Goal: Information Seeking & Learning: Learn about a topic

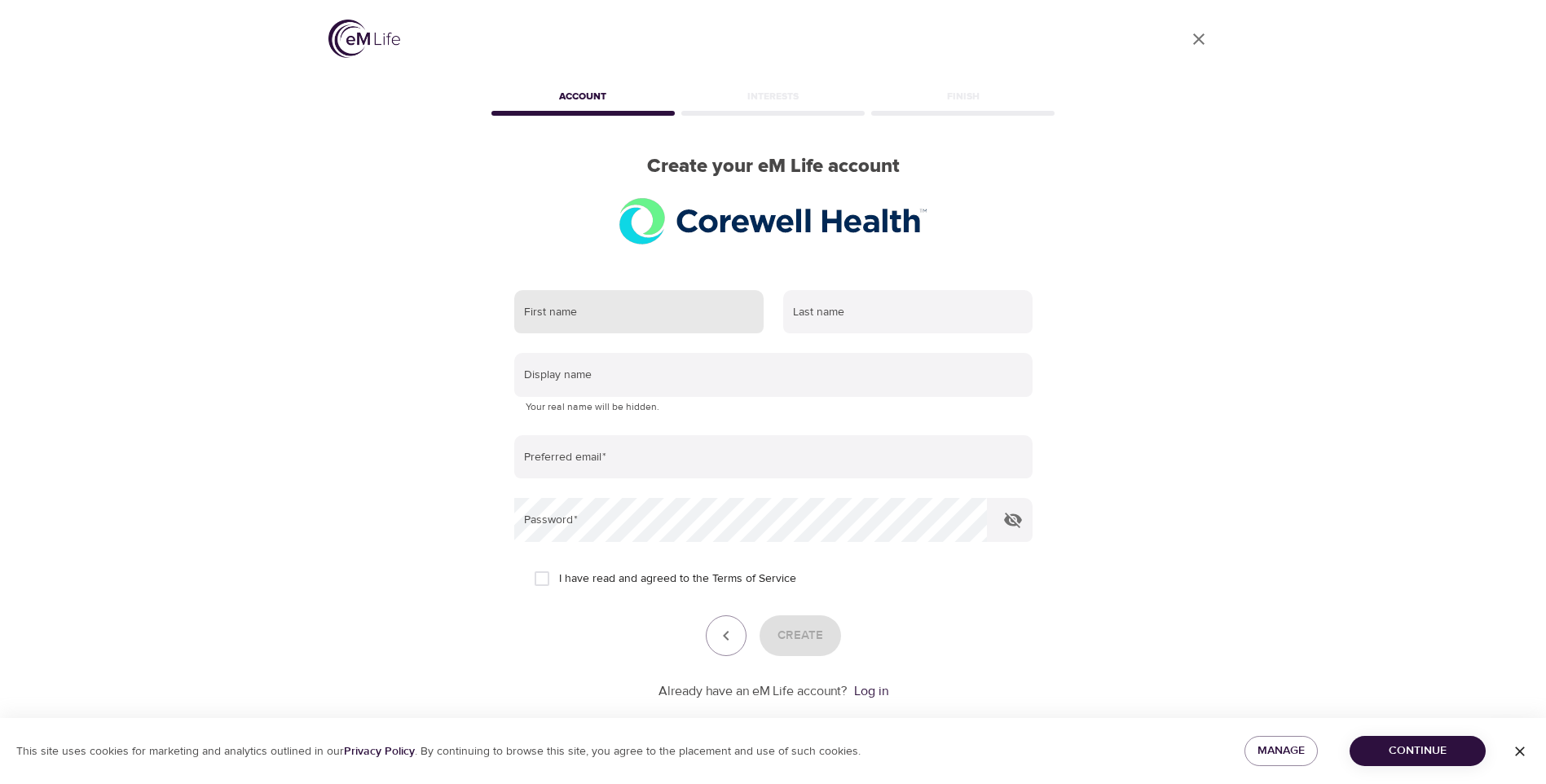
click at [616, 311] on input "text" at bounding box center [639, 312] width 249 height 44
type input "[PERSON_NAME]"
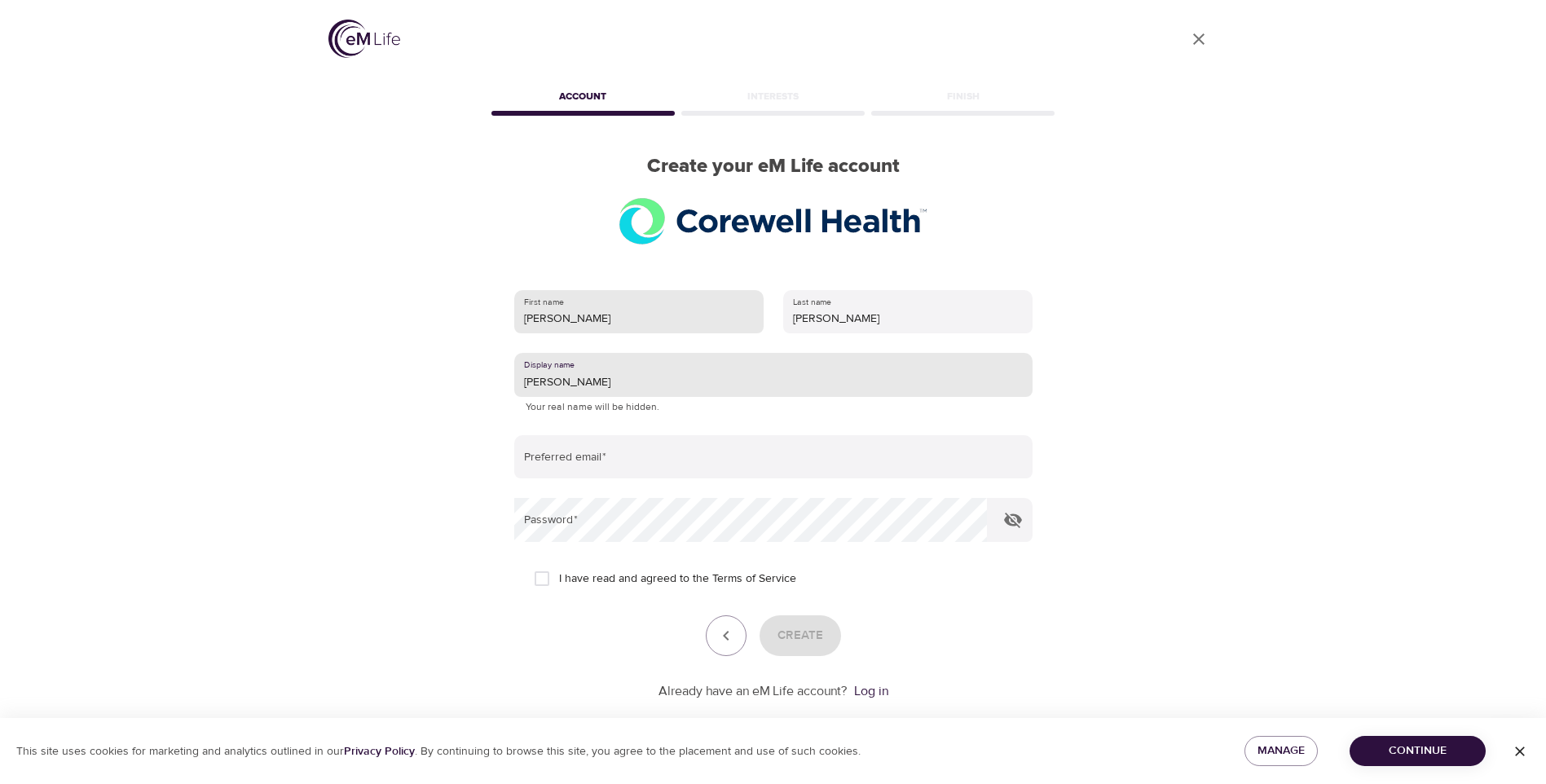
type input "[PERSON_NAME]"
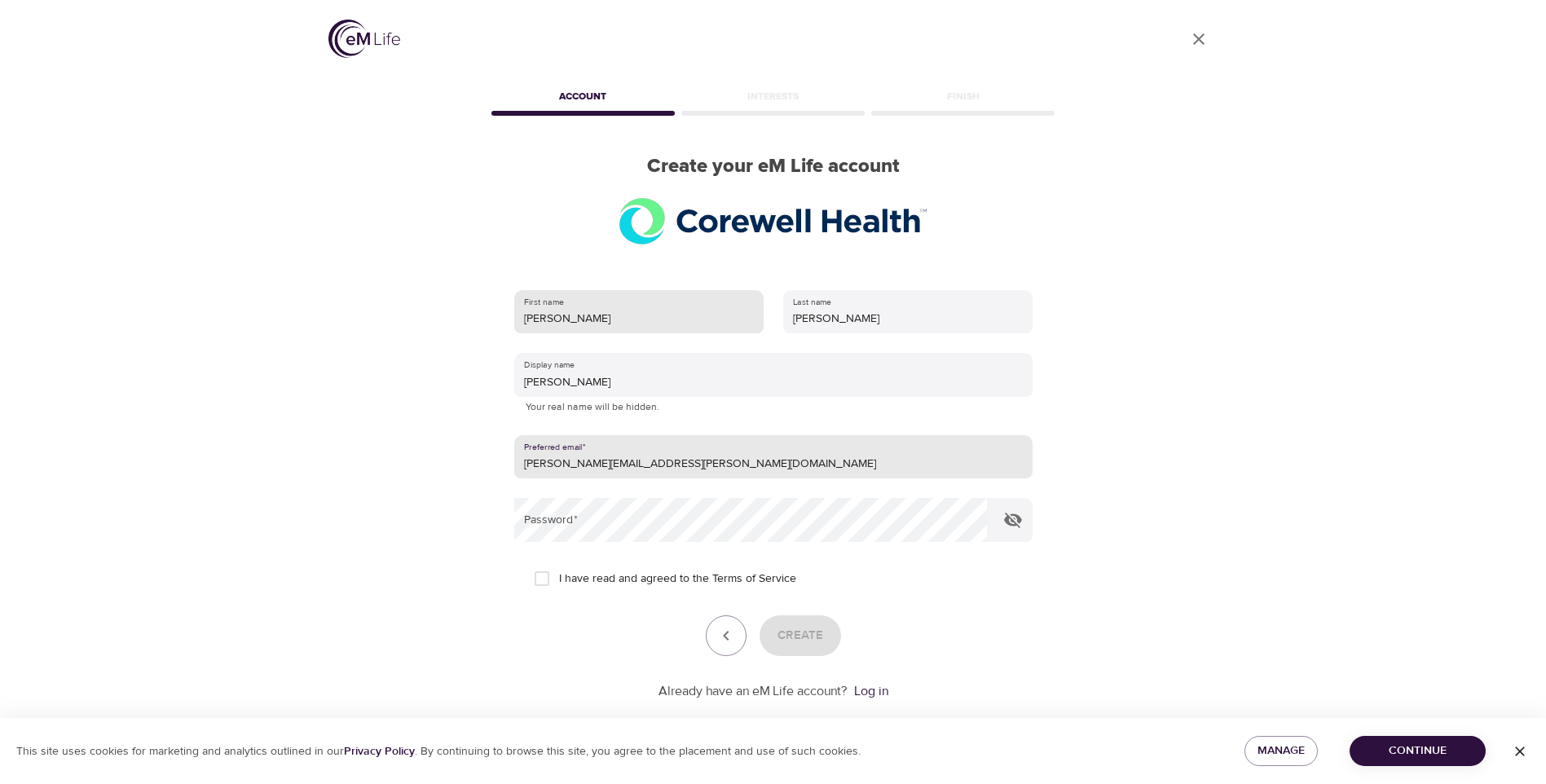
type input "[PERSON_NAME][EMAIL_ADDRESS][PERSON_NAME][DOMAIN_NAME]"
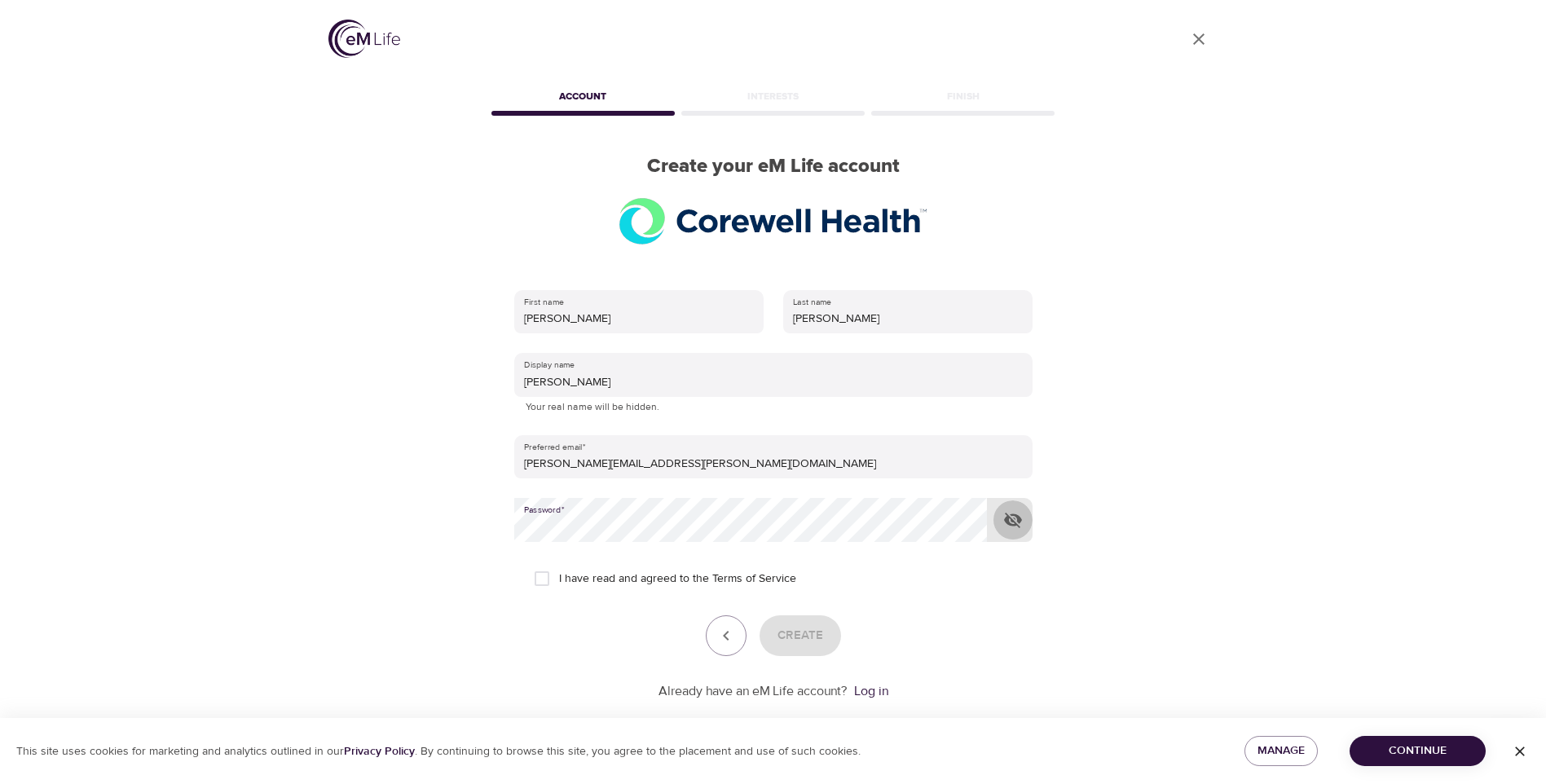
click at [1011, 513] on icon "button" at bounding box center [1013, 520] width 19 height 19
click at [540, 579] on input "I have read and agreed to the Terms of Service" at bounding box center [542, 578] width 34 height 34
checkbox input "true"
click at [797, 632] on span "Create" at bounding box center [800, 636] width 46 height 21
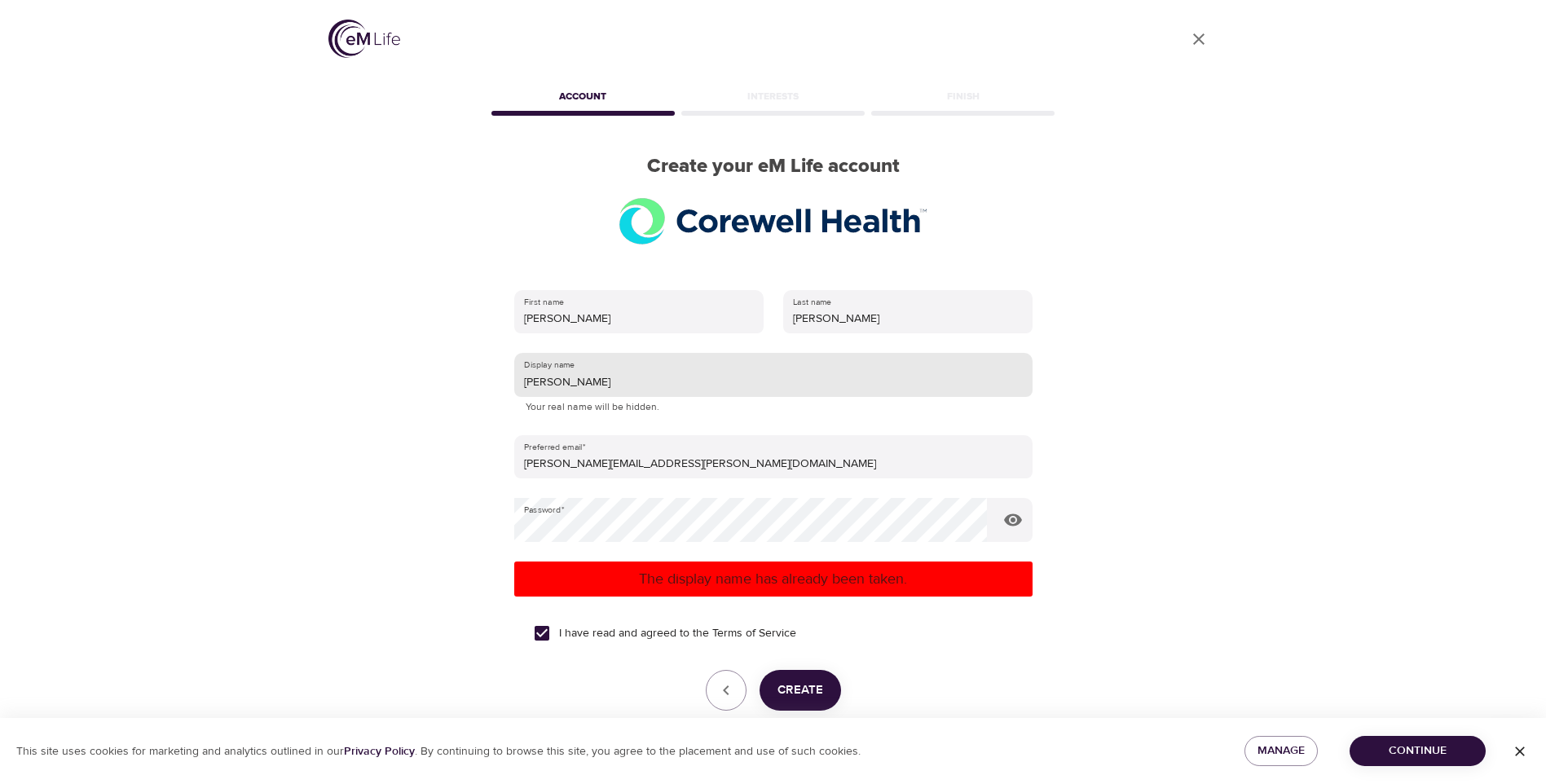
click at [590, 384] on input "amanda" at bounding box center [773, 375] width 518 height 44
type input "a"
type input "l"
click at [795, 682] on span "Create" at bounding box center [800, 690] width 46 height 21
click at [633, 383] on input "amandalynn" at bounding box center [773, 375] width 518 height 44
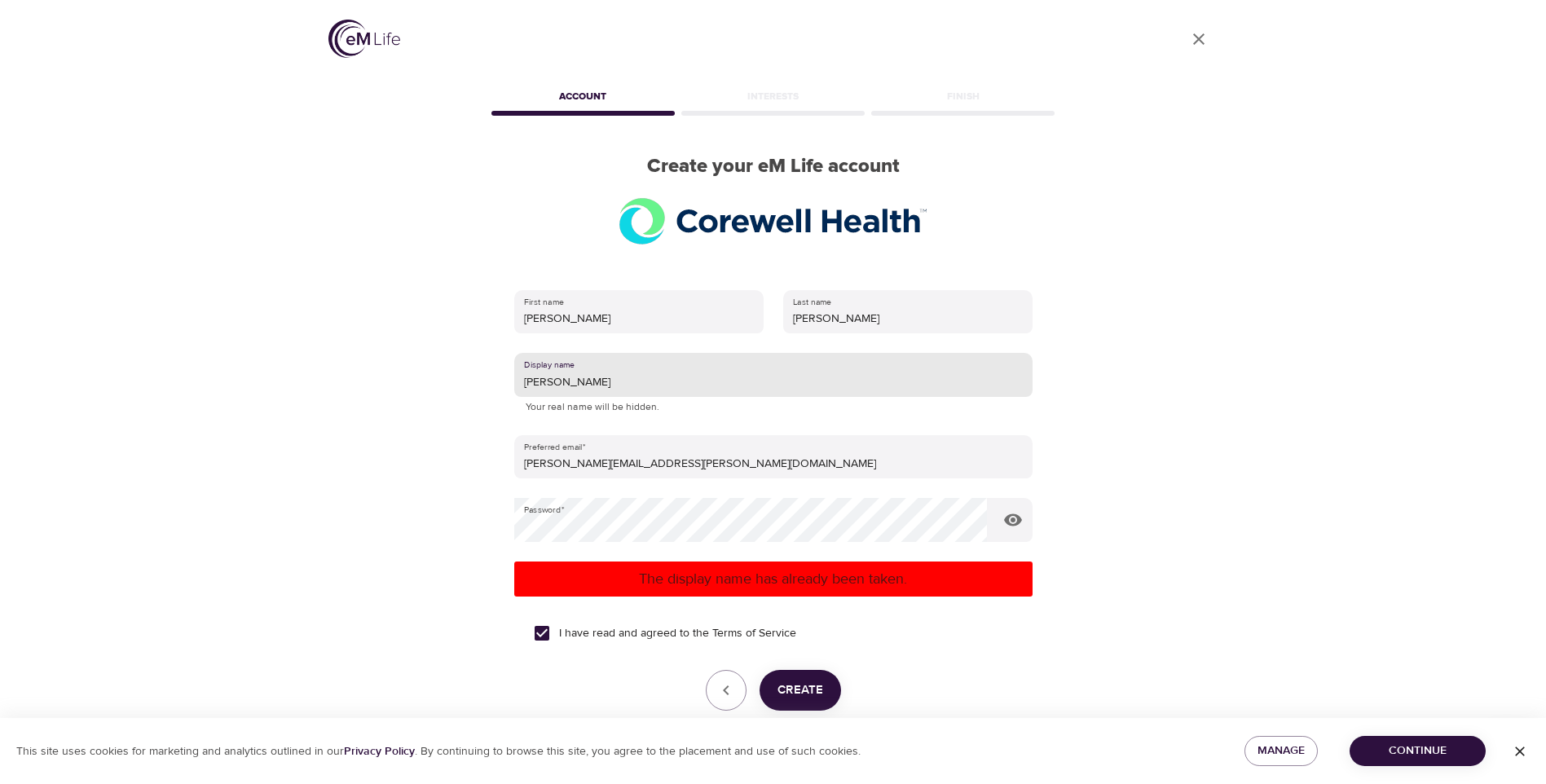
type input "[PERSON_NAME]"
click at [790, 682] on span "Create" at bounding box center [800, 690] width 46 height 21
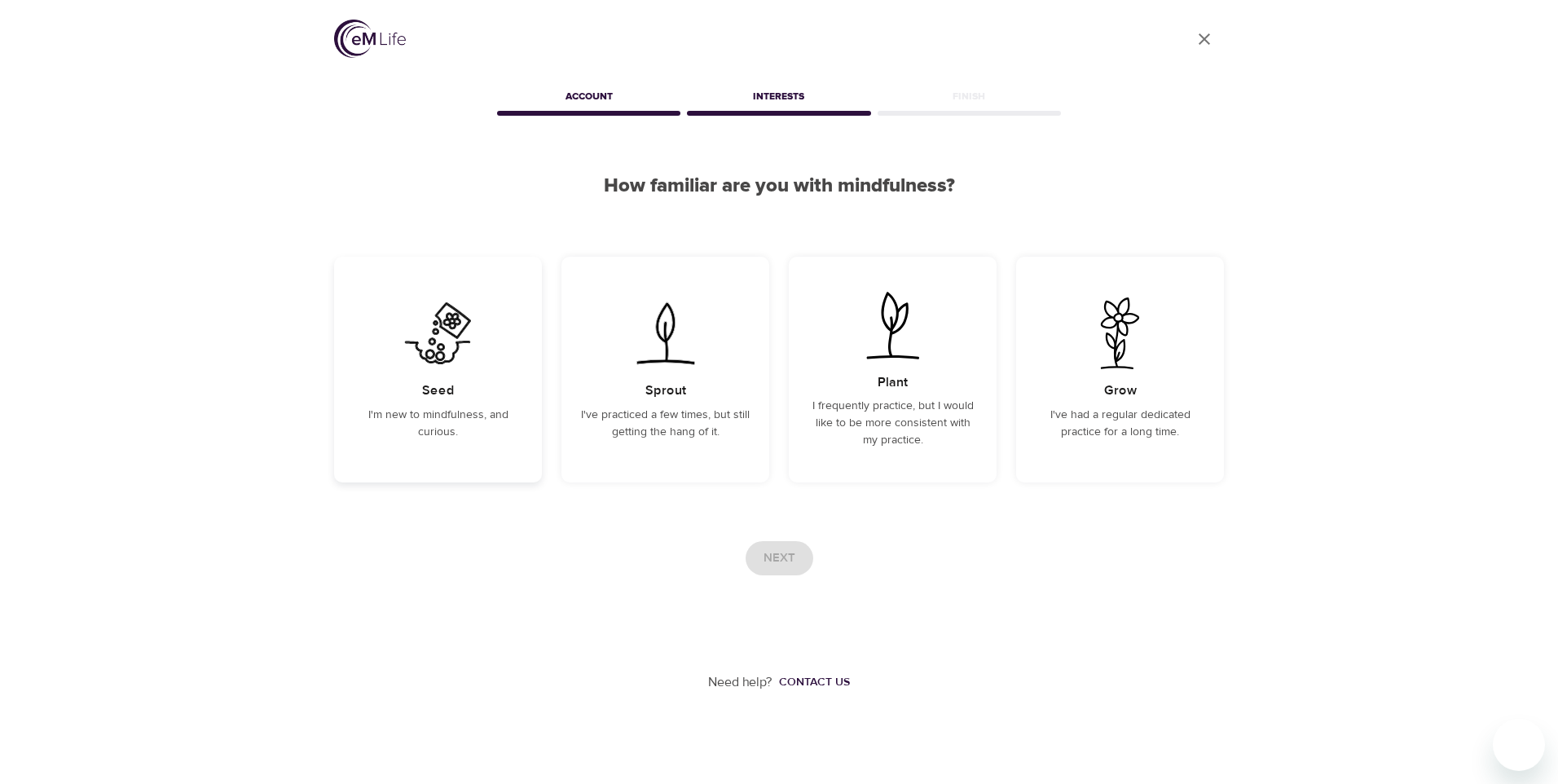
click at [464, 347] on img at bounding box center [438, 333] width 82 height 72
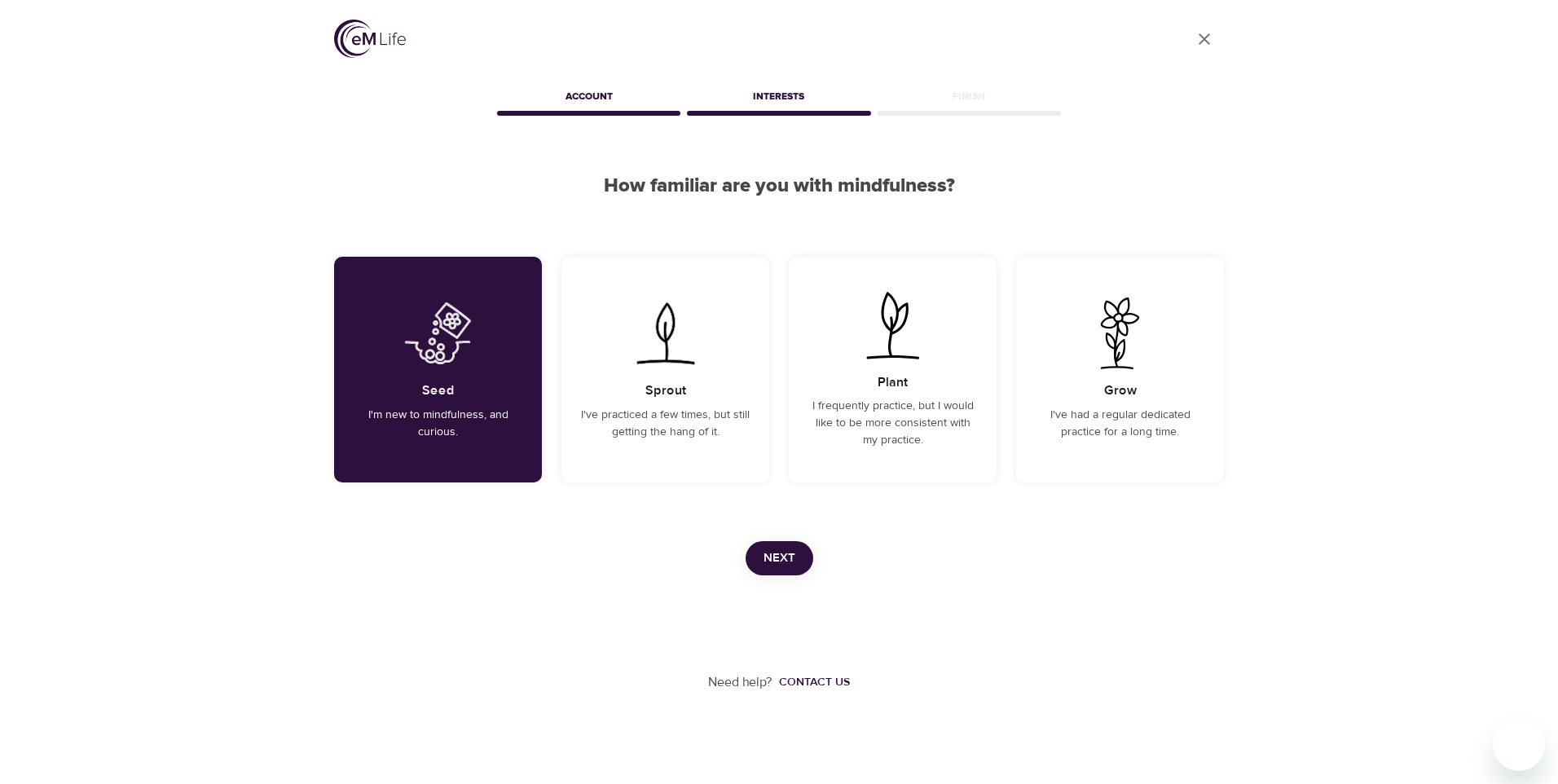
click at [794, 556] on span "Next" at bounding box center [779, 558] width 32 height 21
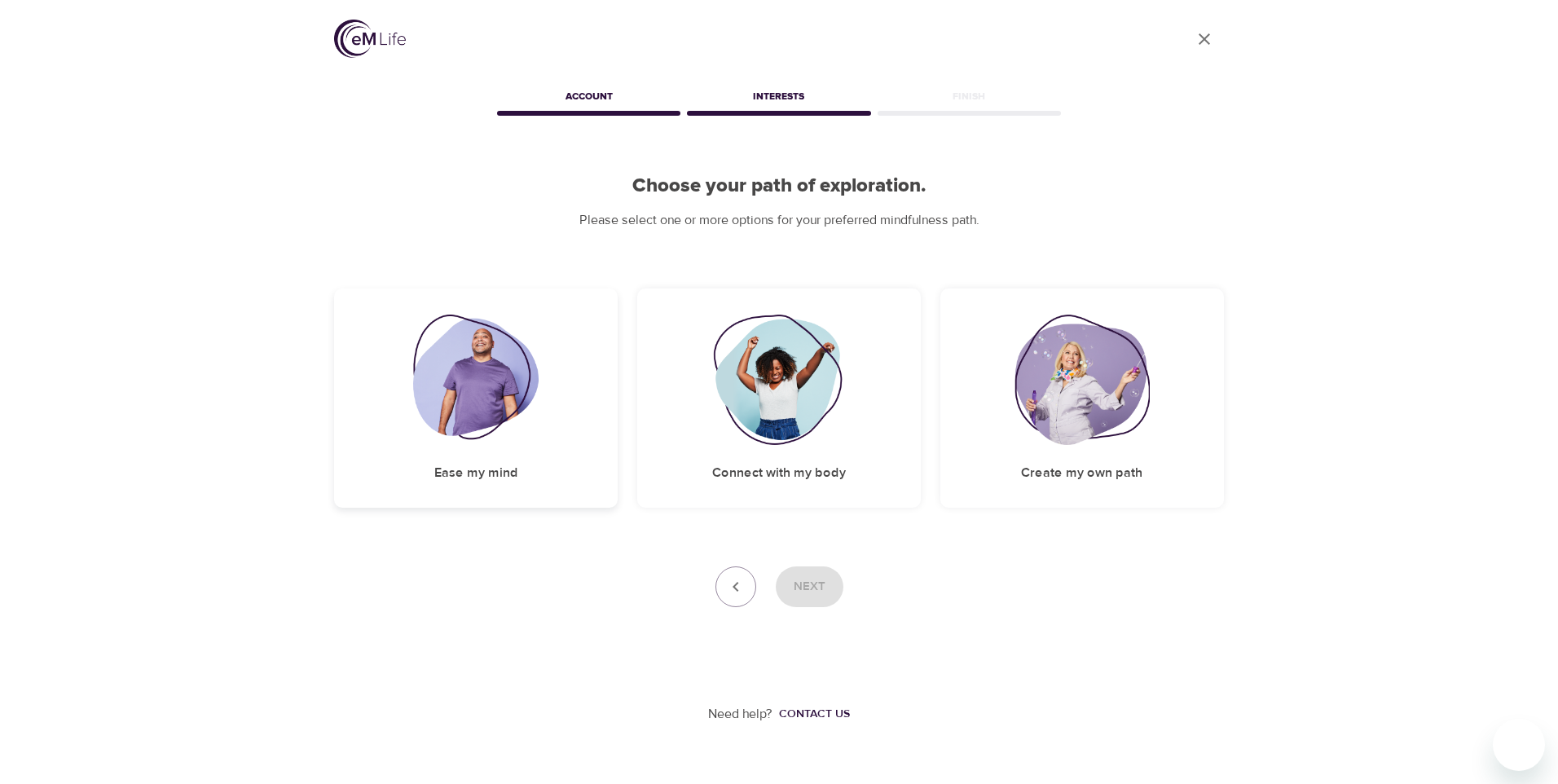
click at [517, 449] on div "Ease my mind" at bounding box center [476, 397] width 283 height 219
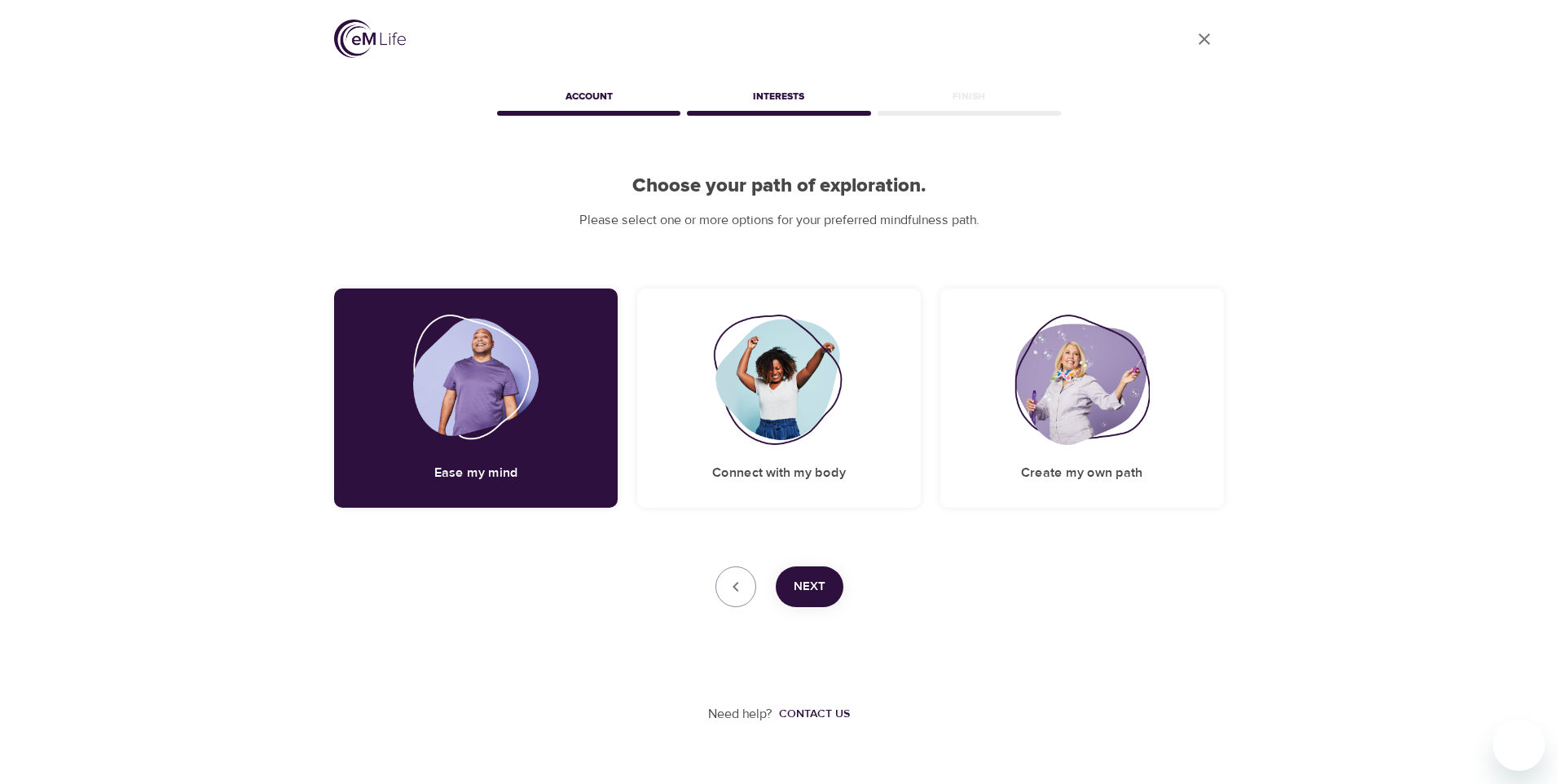
click at [817, 584] on span "Next" at bounding box center [809, 587] width 32 height 21
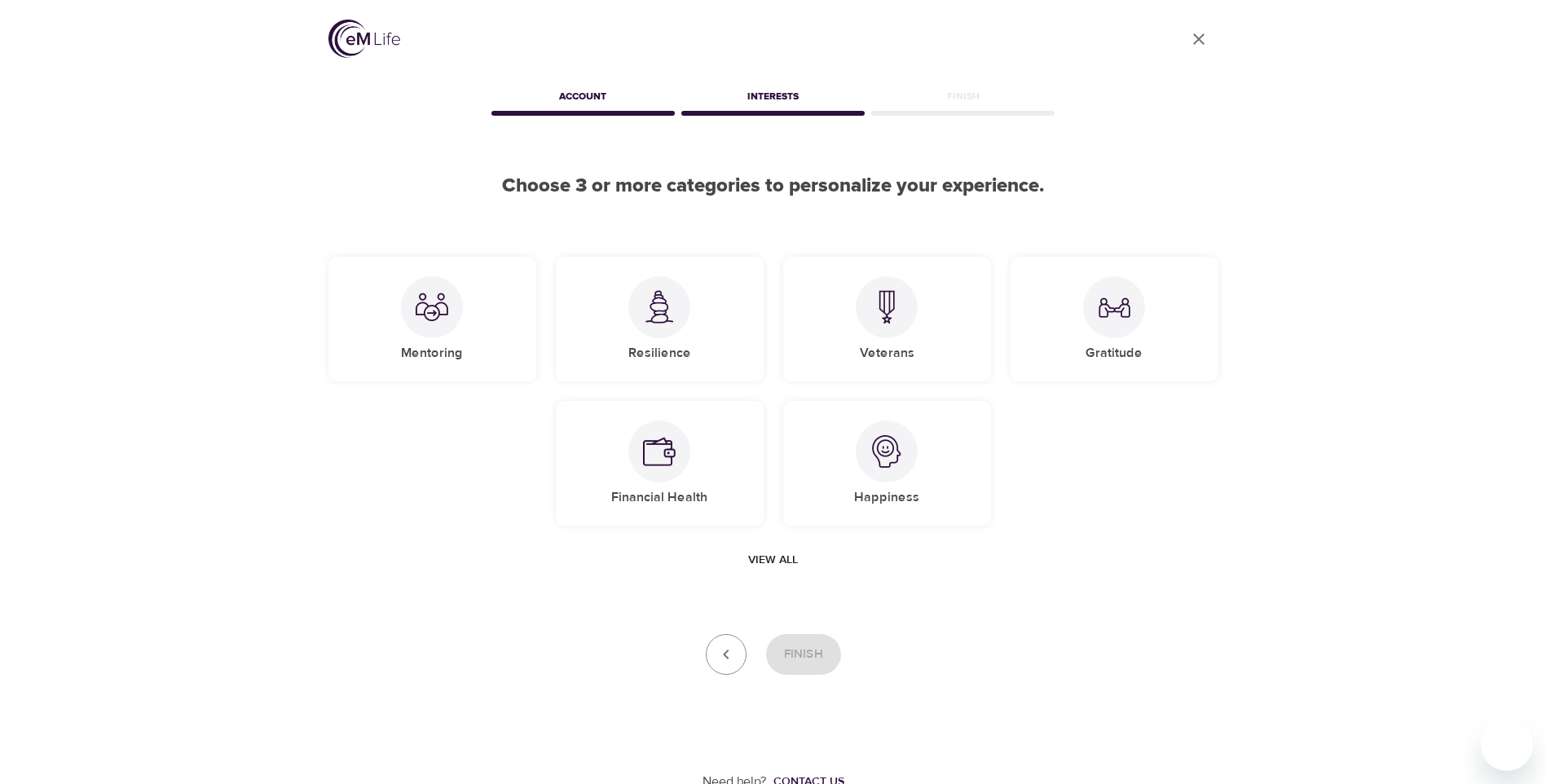
click at [776, 556] on span "View all" at bounding box center [773, 559] width 50 height 20
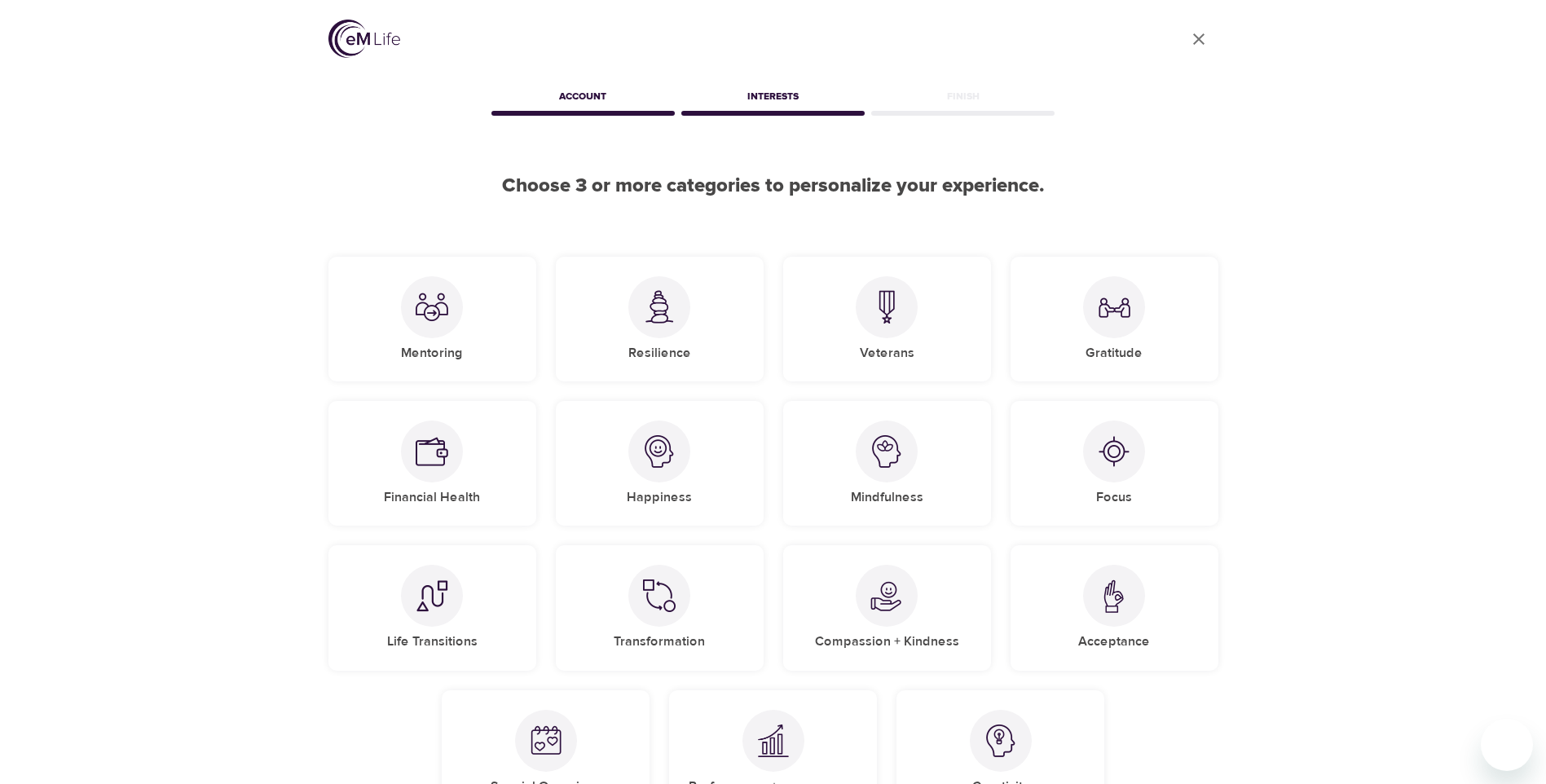
scroll to position [81, 0]
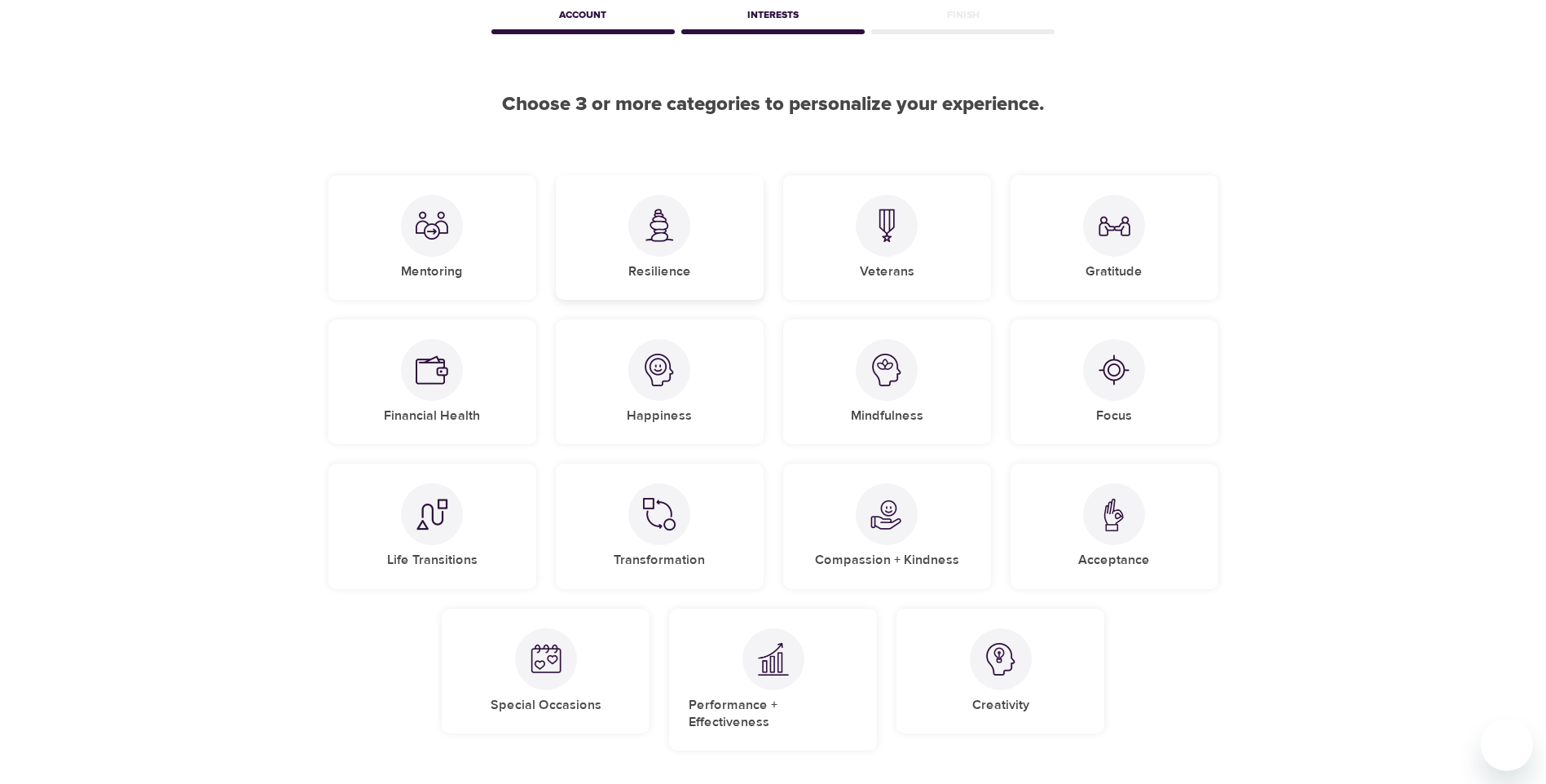
click at [639, 236] on div at bounding box center [659, 225] width 62 height 62
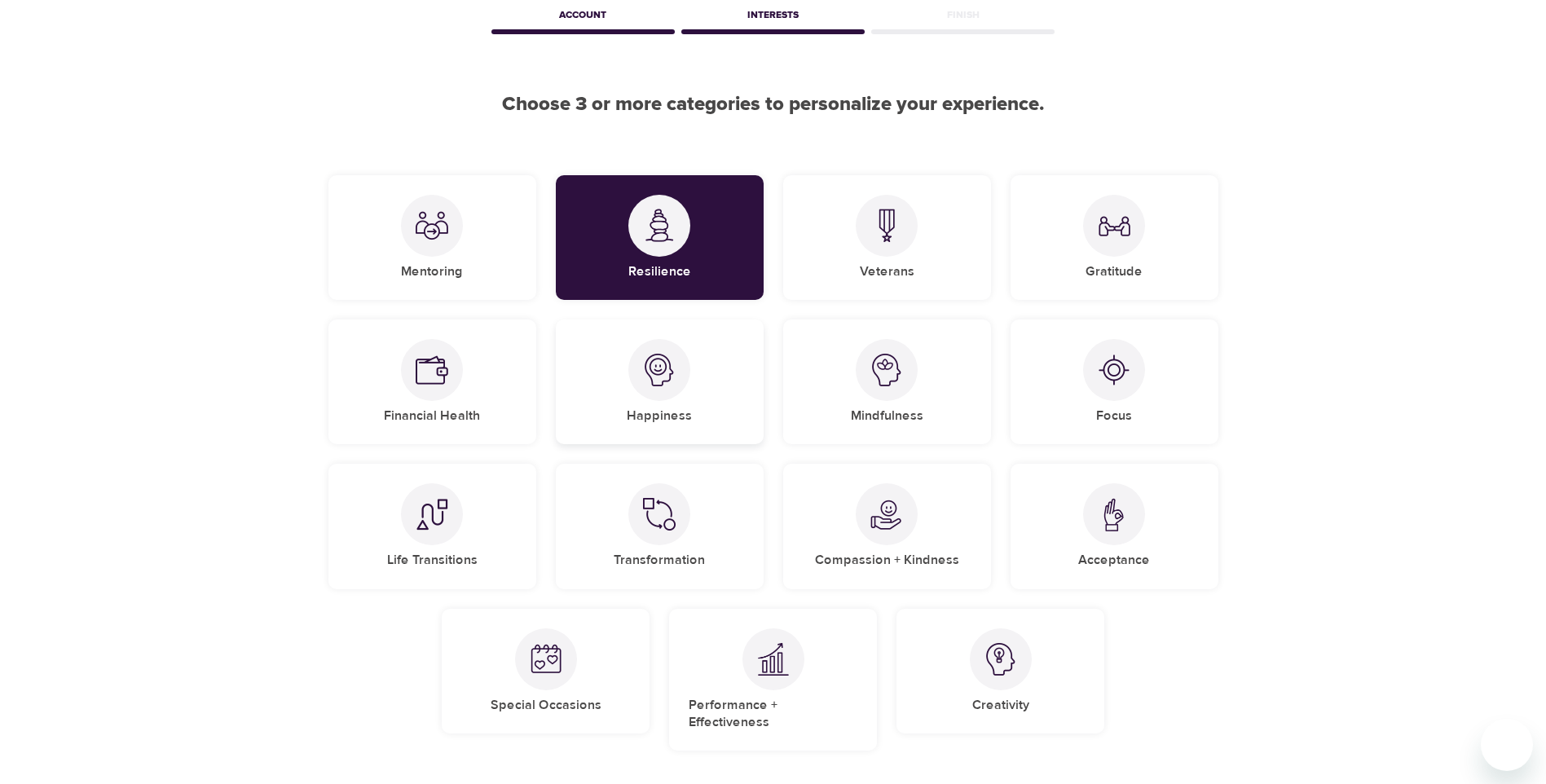
click at [701, 377] on div "Happiness" at bounding box center [659, 382] width 208 height 124
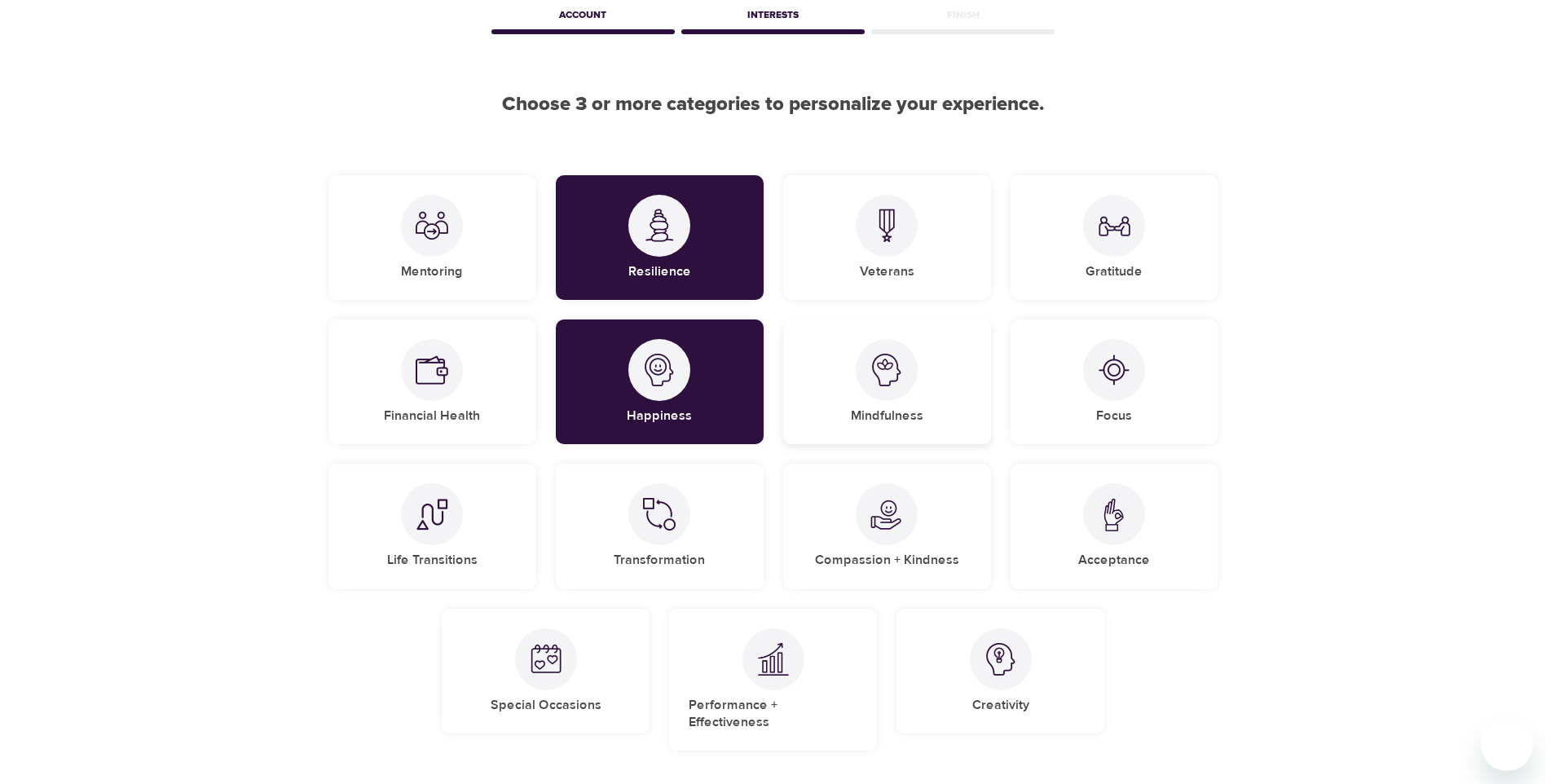
click at [921, 386] on div "Mindfulness" at bounding box center [886, 382] width 208 height 124
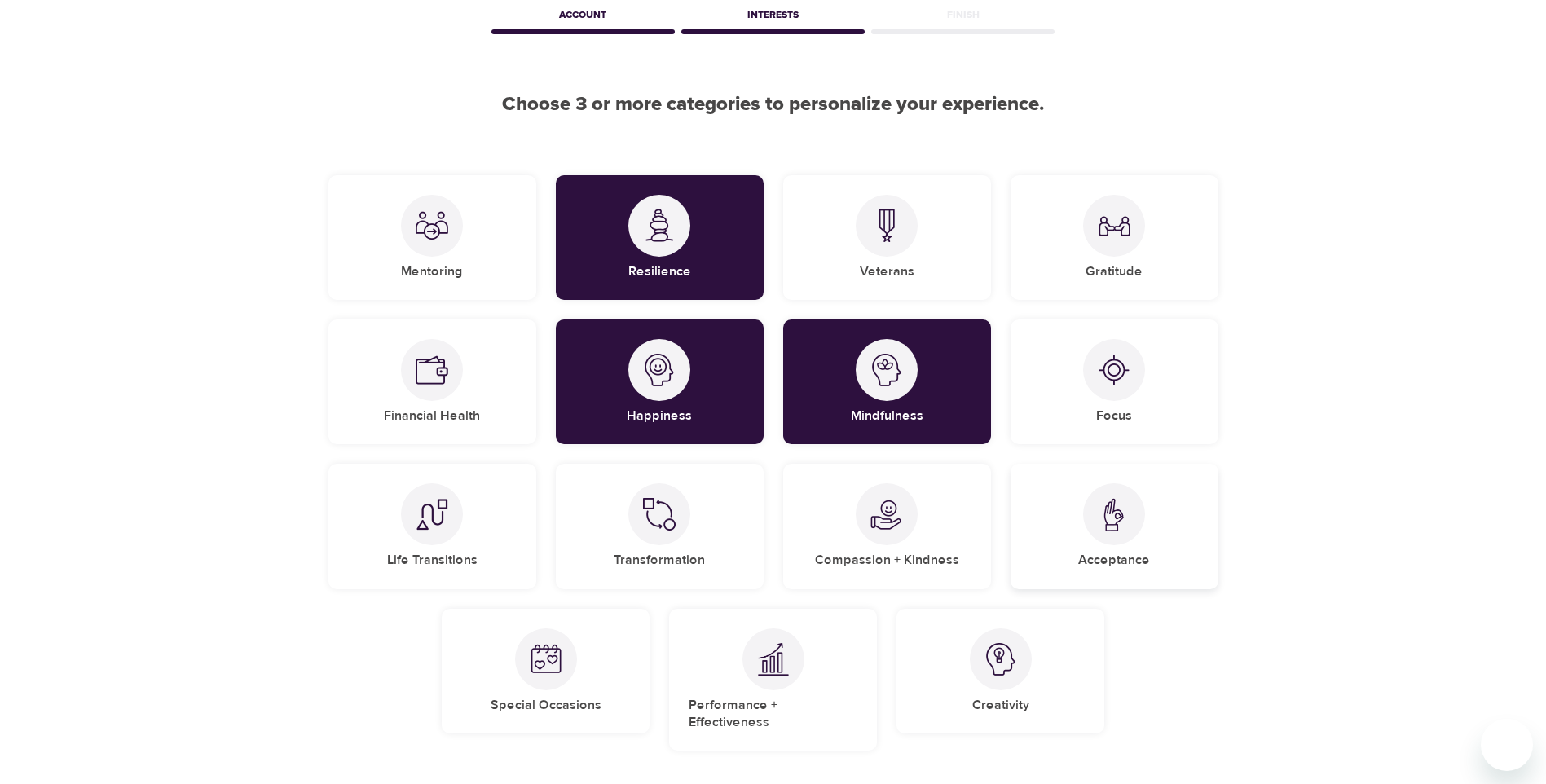
click at [1156, 539] on div "Acceptance" at bounding box center [1113, 526] width 208 height 124
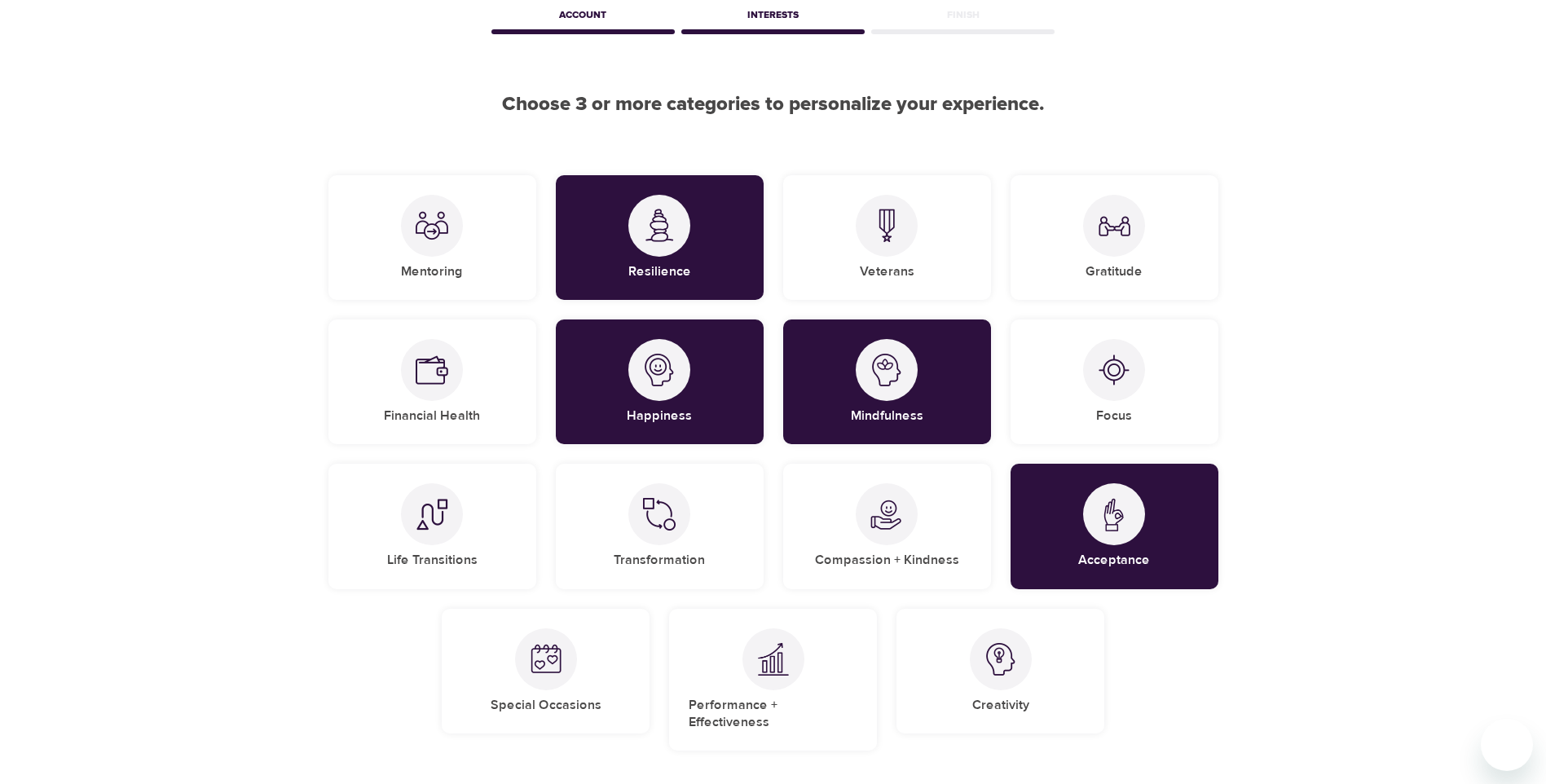
scroll to position [247, 0]
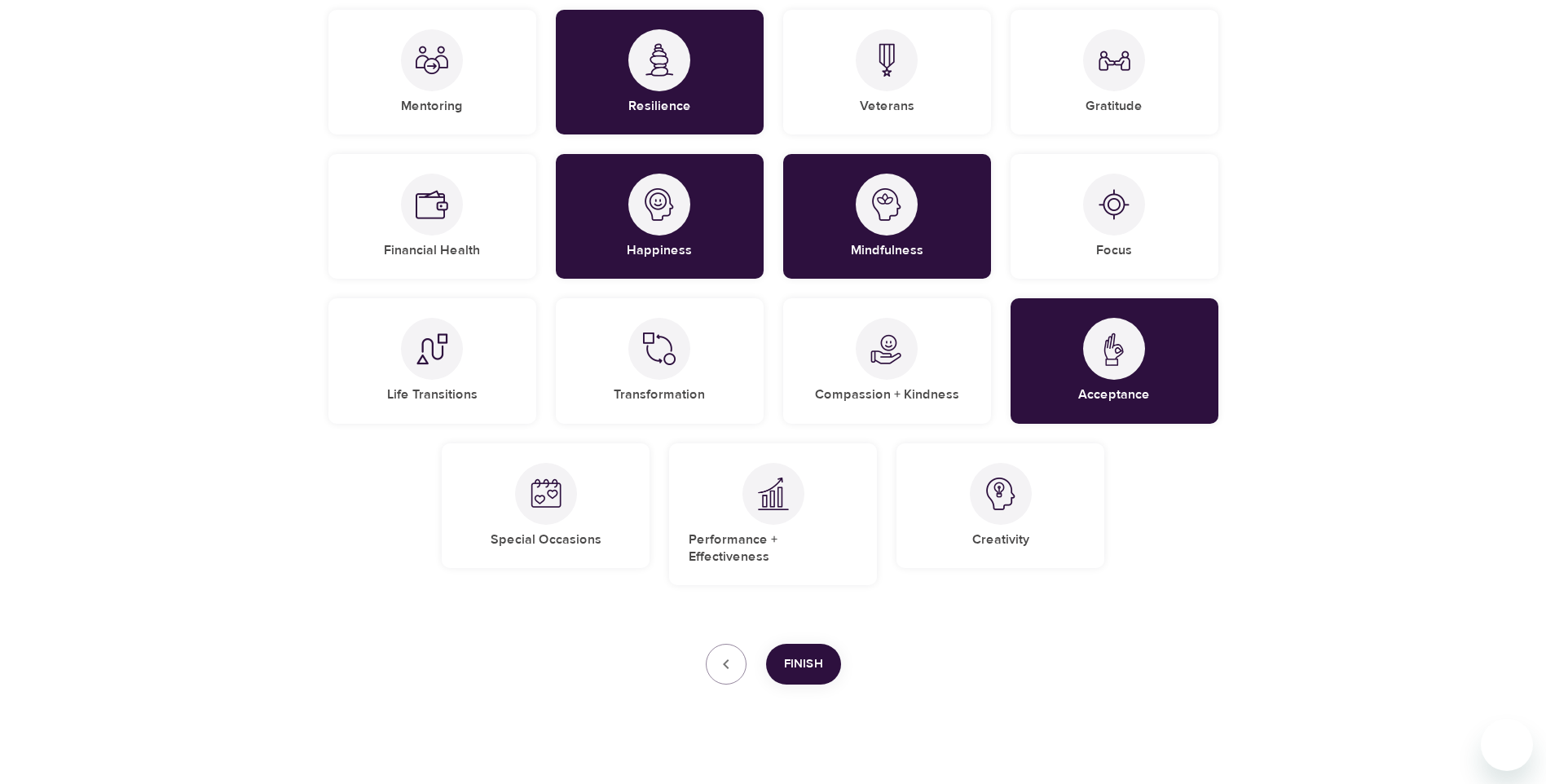
click at [800, 643] on button "Finish" at bounding box center [803, 663] width 75 height 41
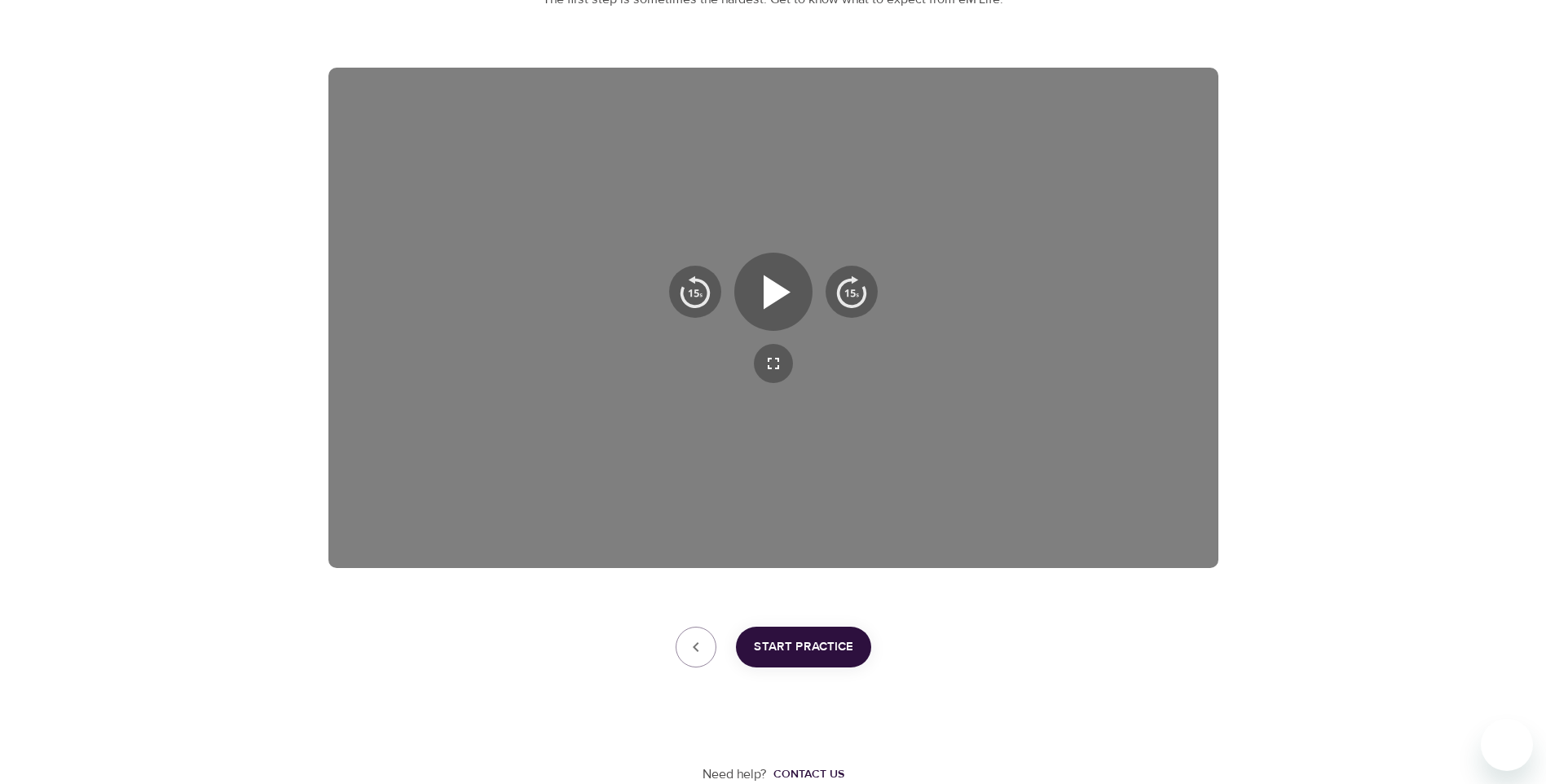
click at [803, 641] on span "Start Practice" at bounding box center [803, 647] width 100 height 21
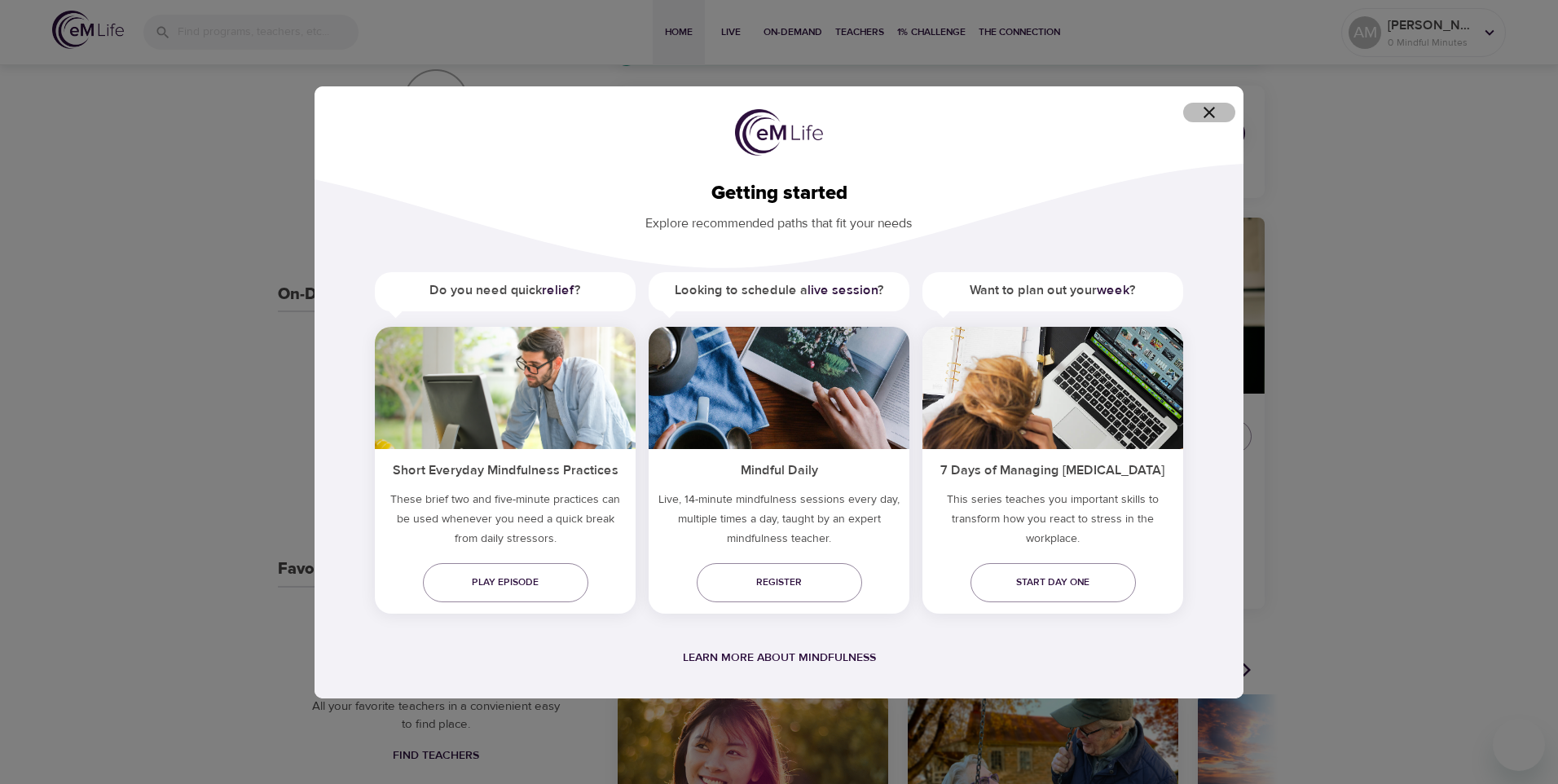
click at [1212, 112] on icon "button" at bounding box center [1209, 112] width 19 height 19
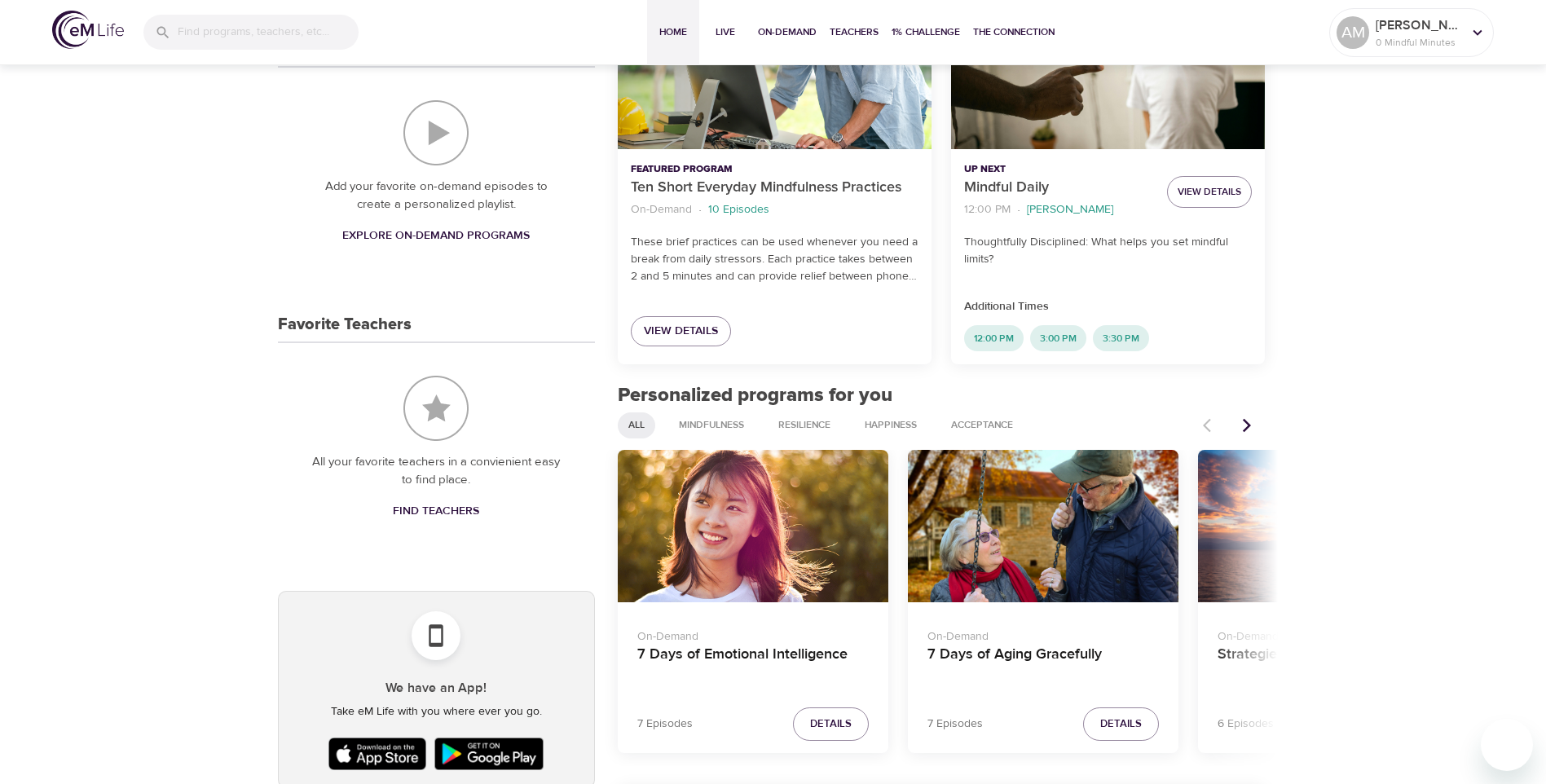
scroll to position [547, 0]
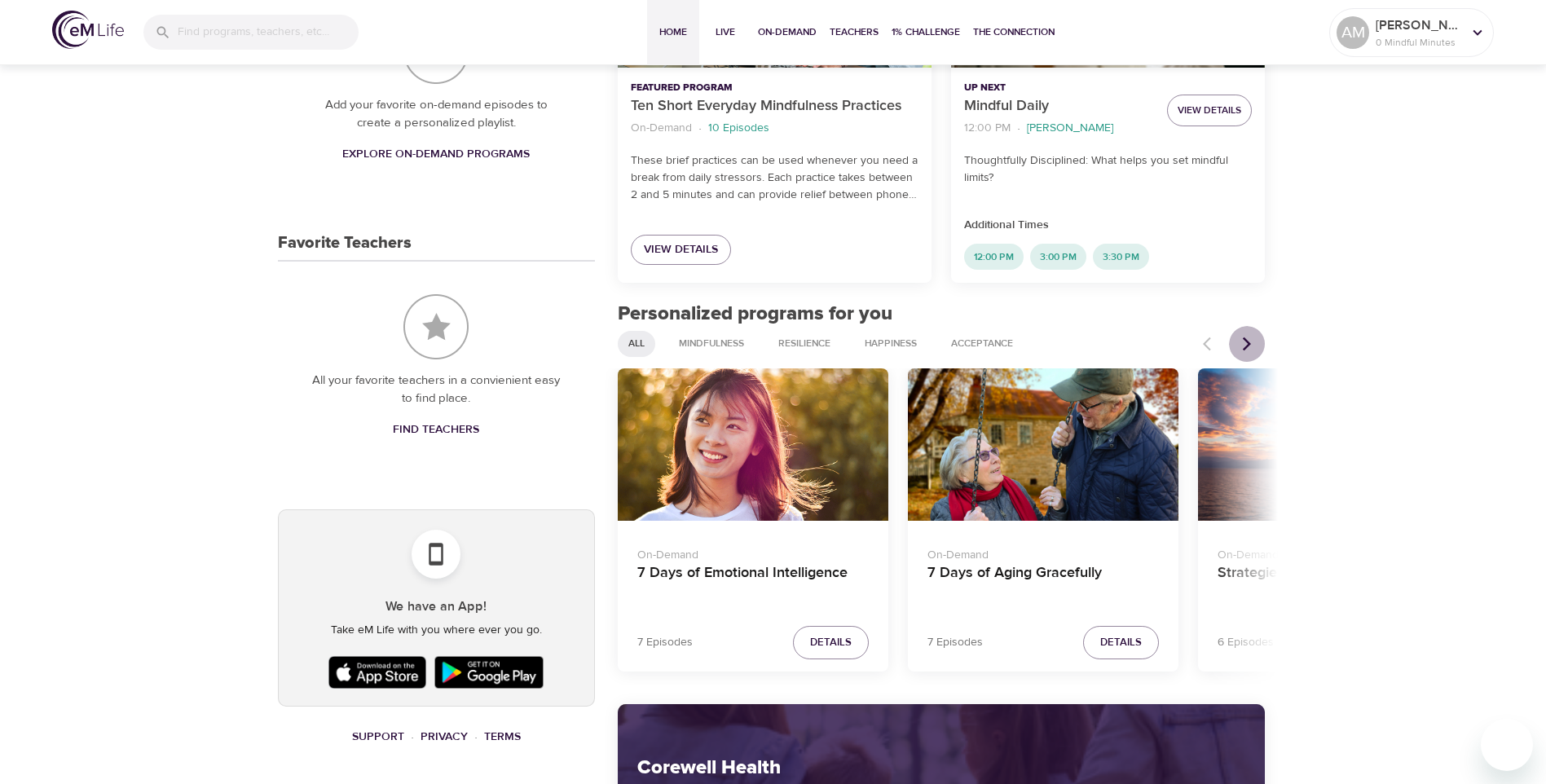
click at [1244, 342] on icon "Next items" at bounding box center [1246, 344] width 16 height 16
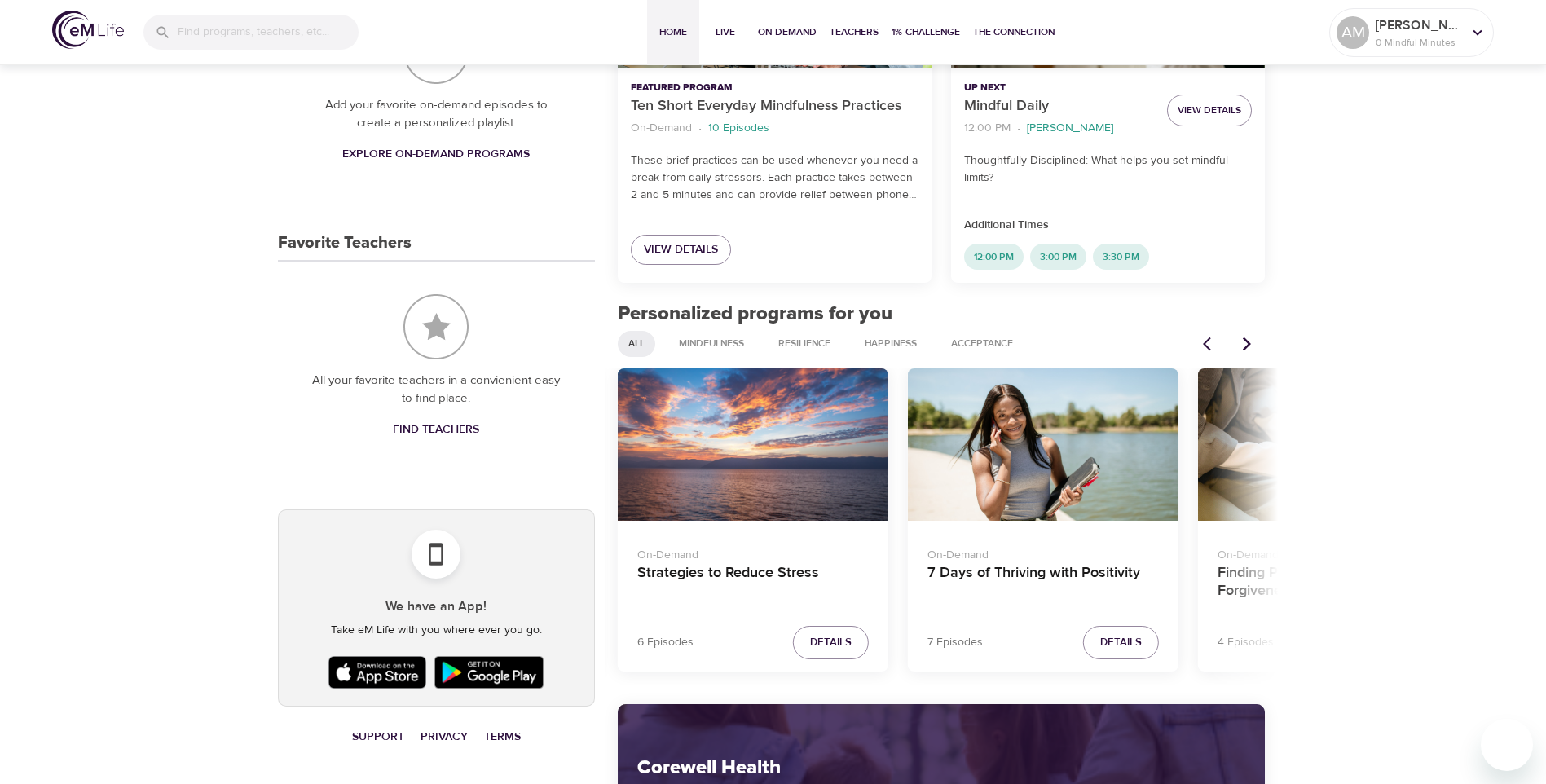
click at [1245, 342] on icon "Next items" at bounding box center [1246, 344] width 16 height 16
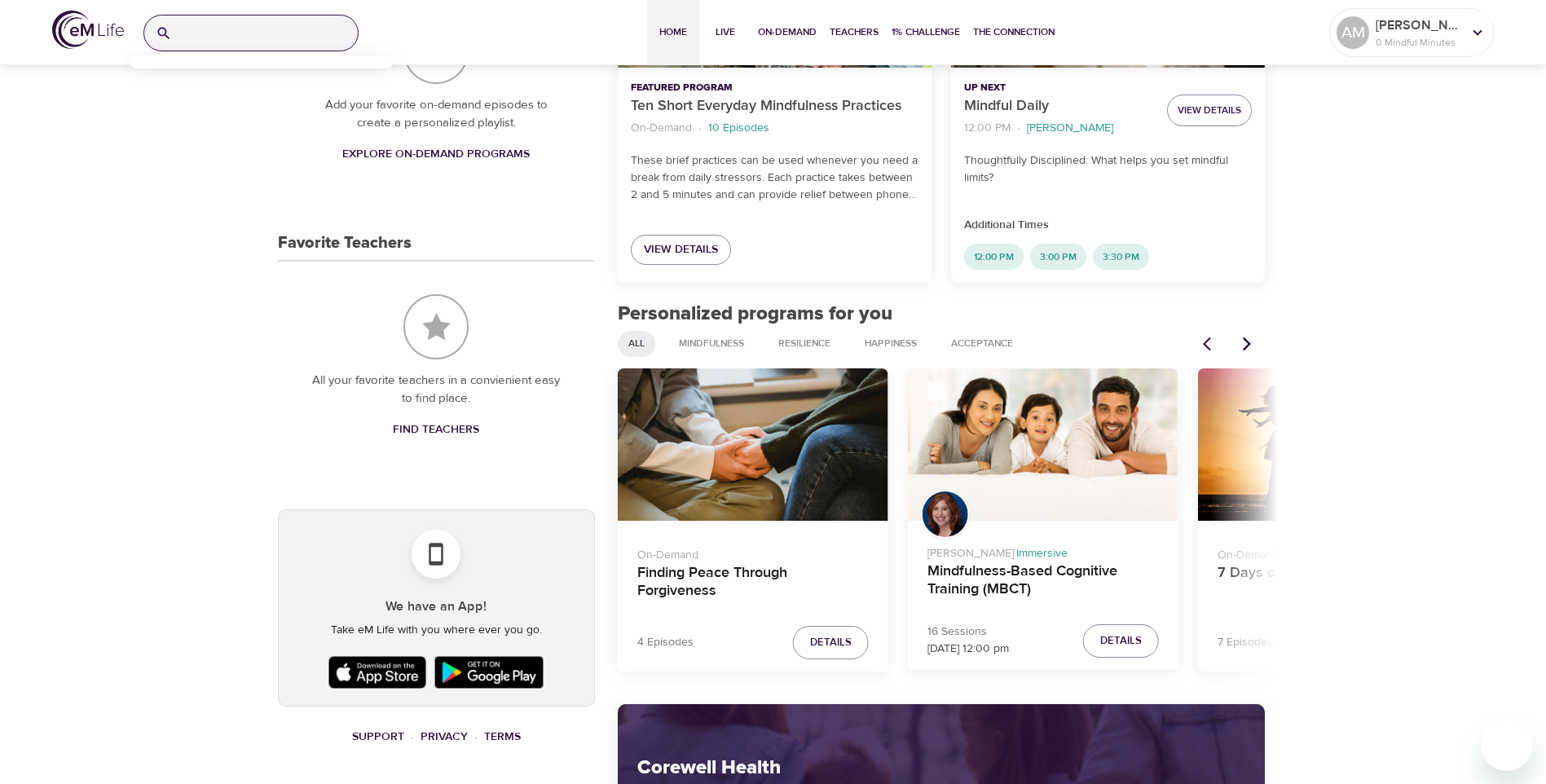
click at [266, 35] on input "search" at bounding box center [267, 33] width 179 height 35
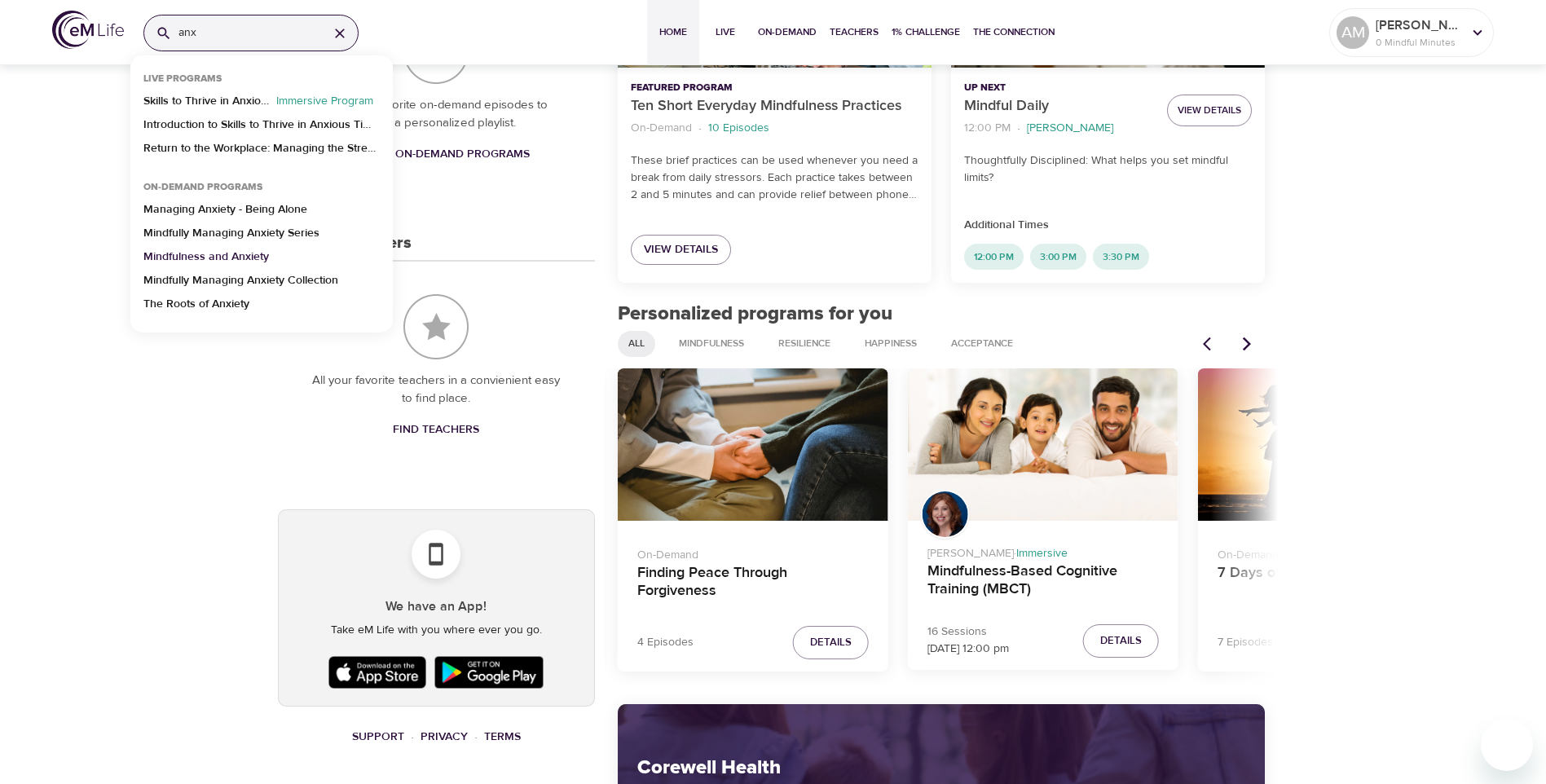
type input "anx"
click at [249, 251] on p "Mindfulness and Anxiety" at bounding box center [206, 260] width 125 height 24
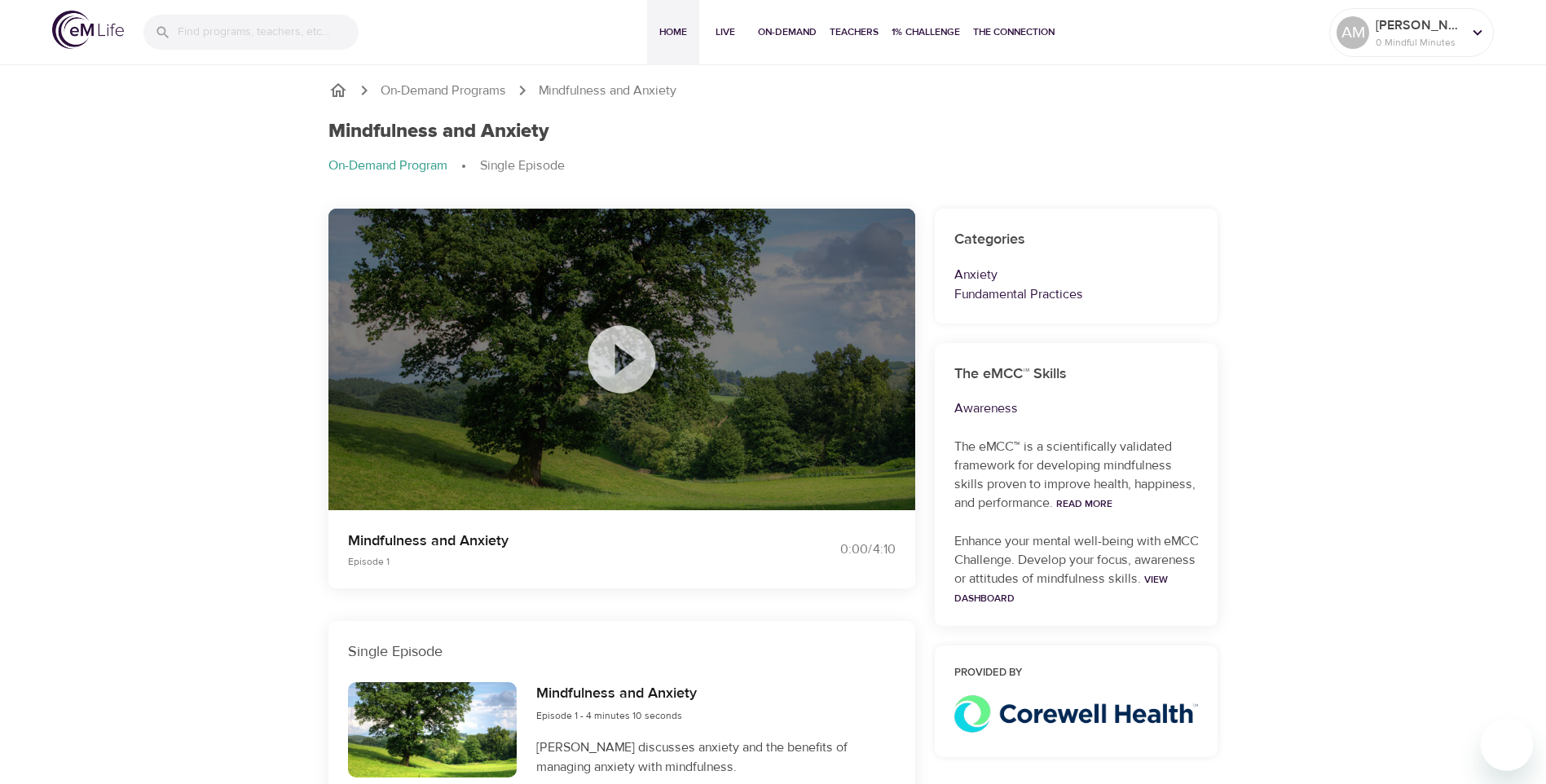
click at [672, 38] on span "Home" at bounding box center [673, 33] width 39 height 17
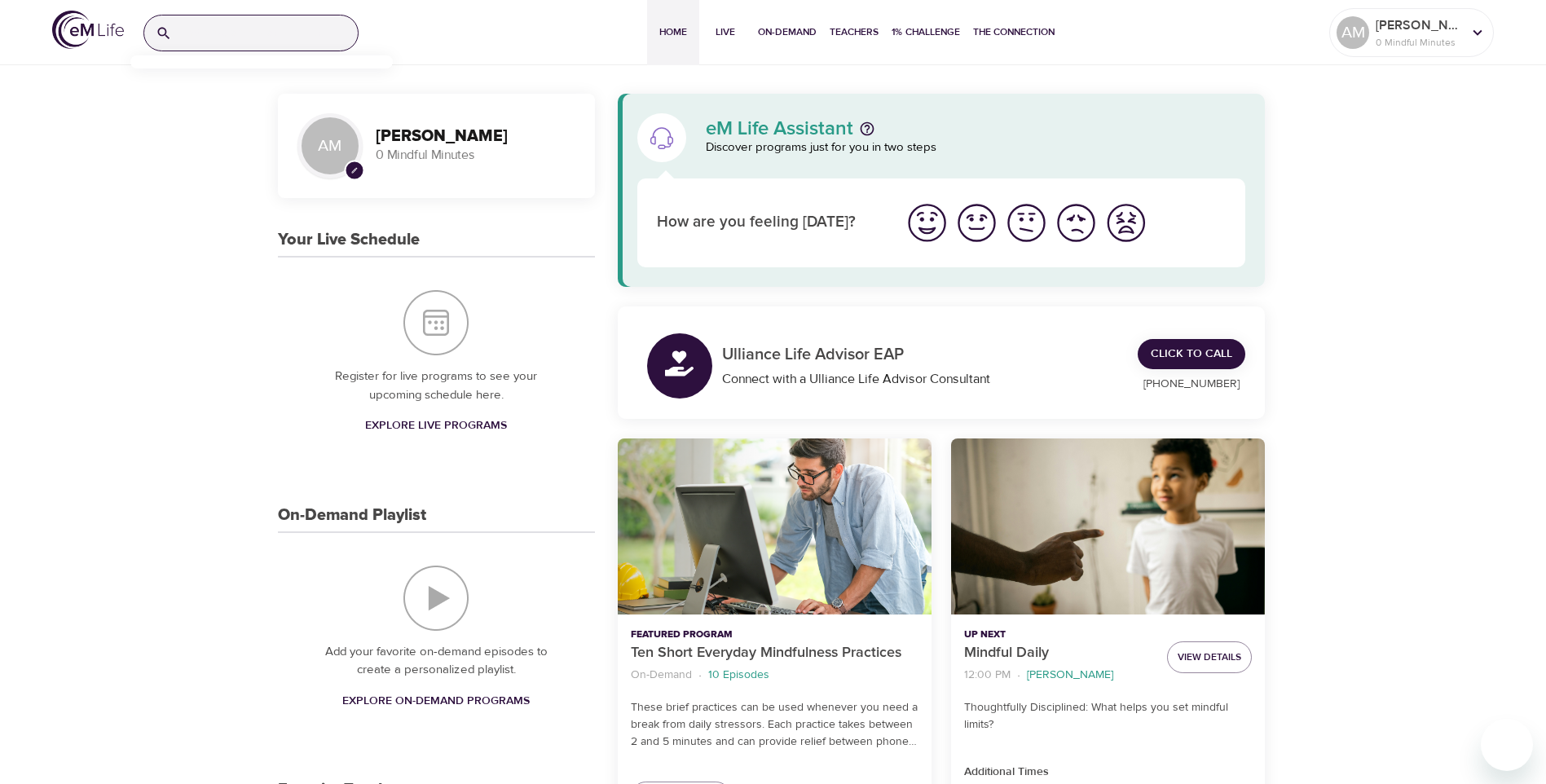
click at [238, 27] on input "search" at bounding box center [267, 33] width 179 height 35
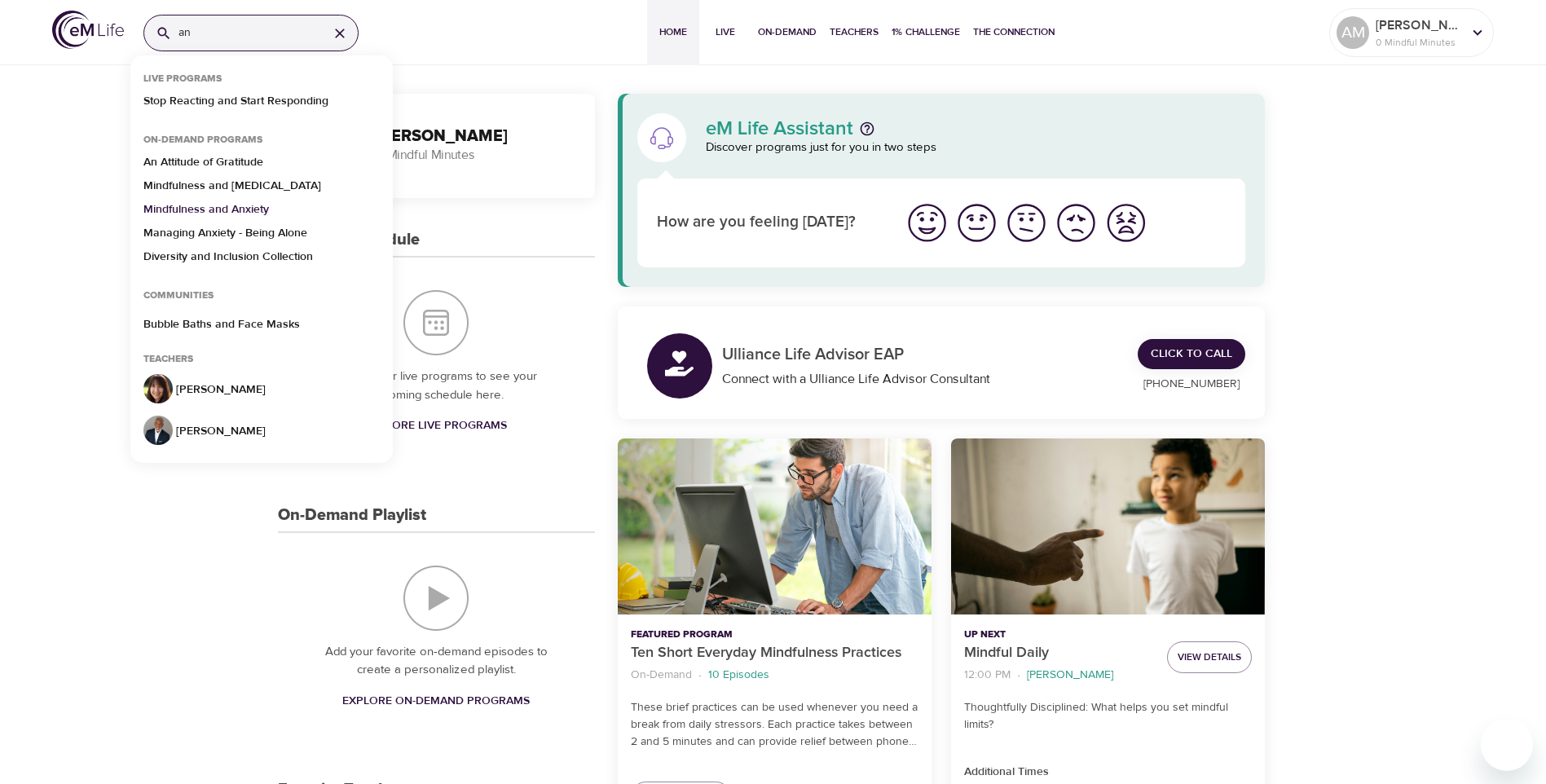
type input "an"
click at [247, 205] on p "Mindfulness and Anxiety" at bounding box center [206, 213] width 125 height 24
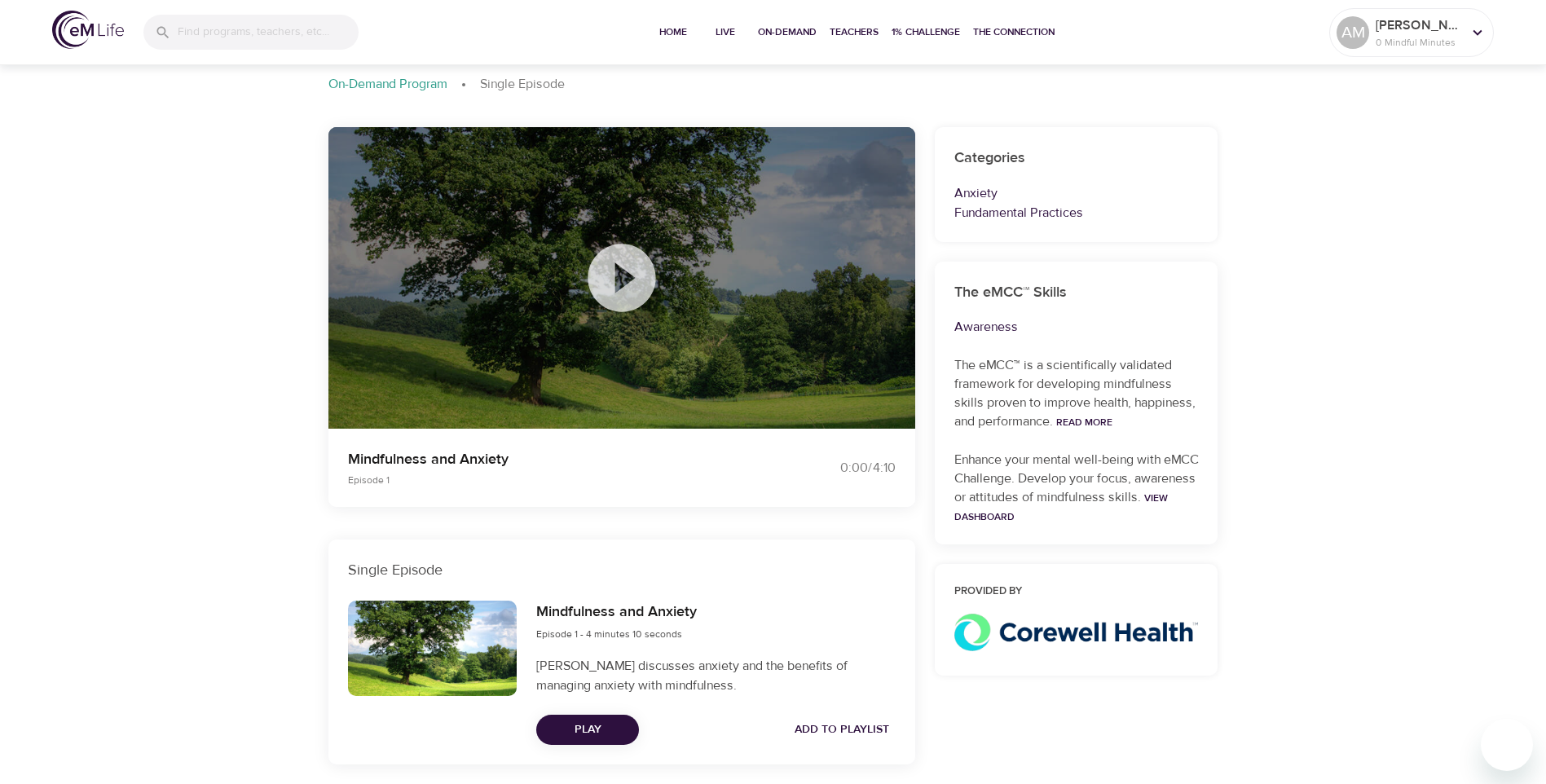
scroll to position [144, 0]
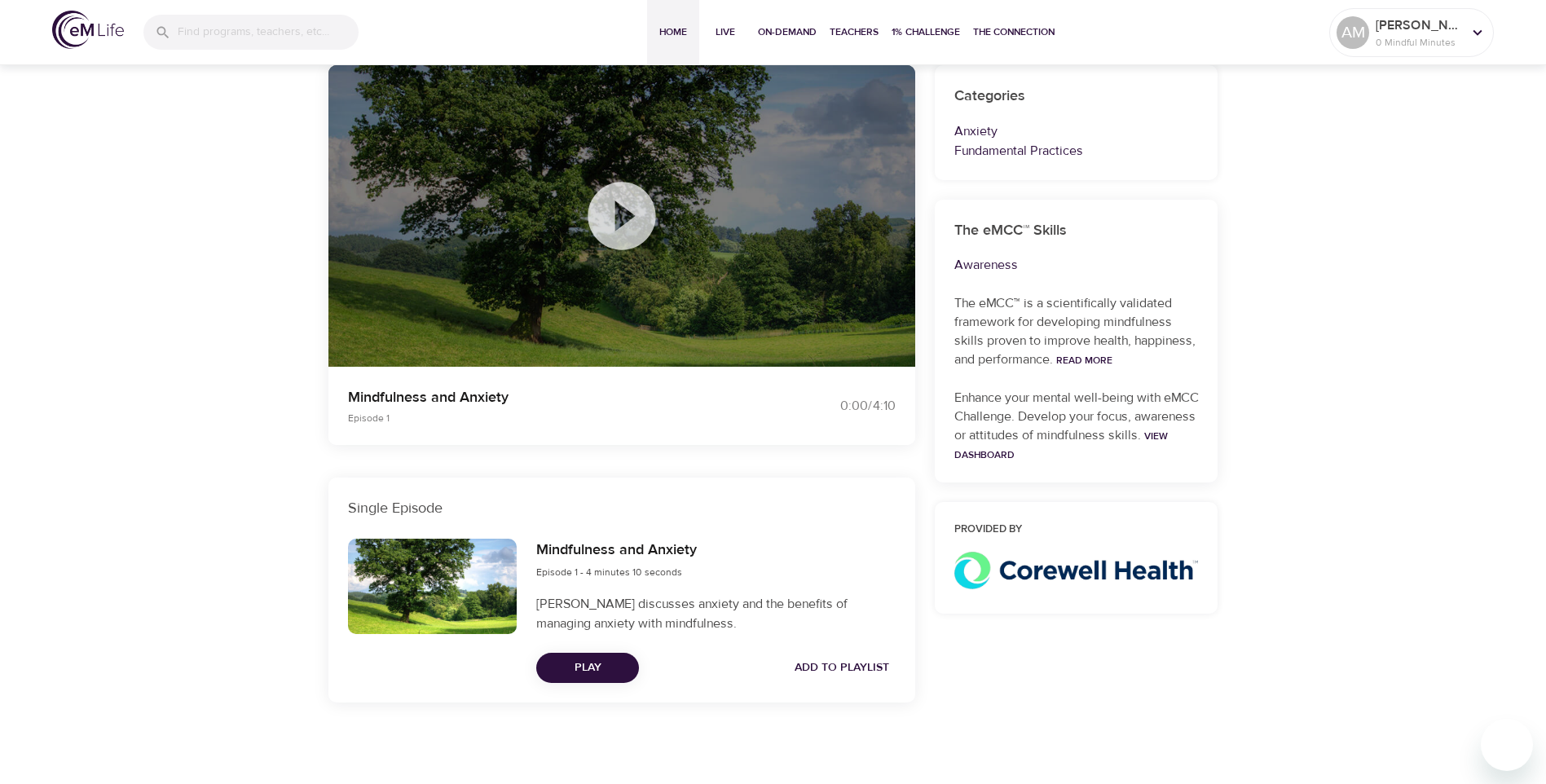
click at [663, 30] on span "Home" at bounding box center [673, 33] width 39 height 17
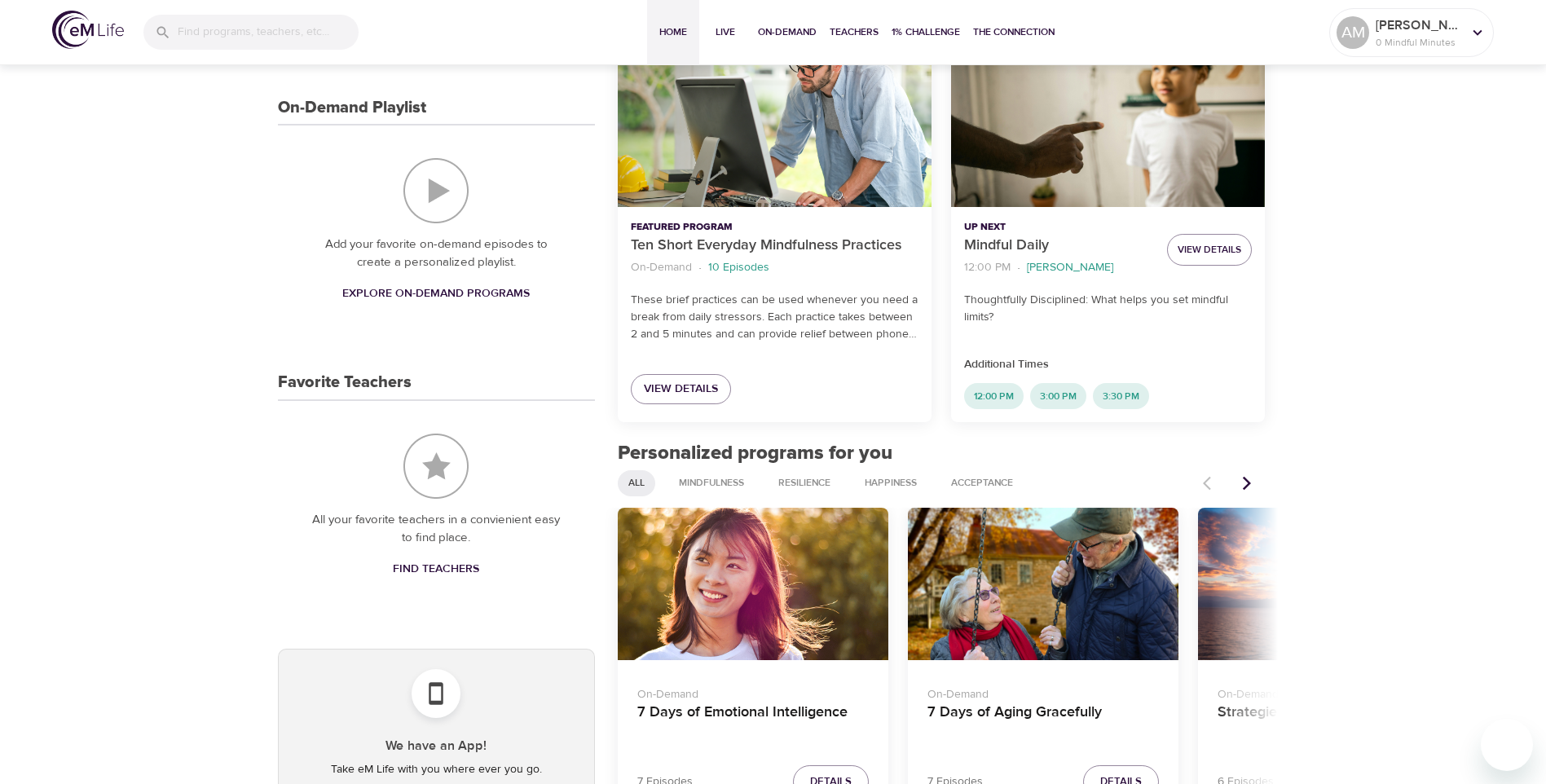
scroll to position [489, 0]
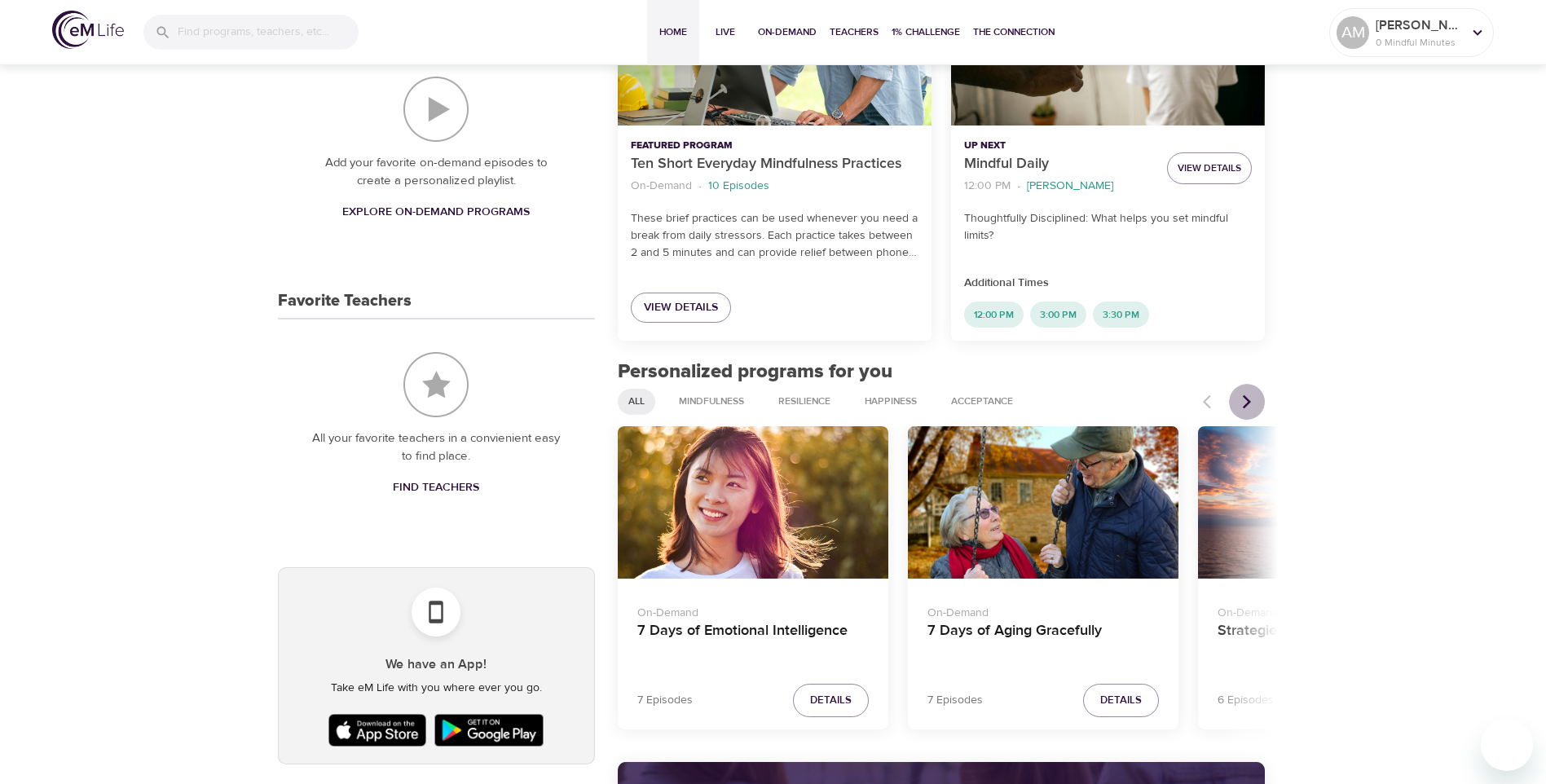
click at [1243, 395] on icon "Next items" at bounding box center [1246, 401] width 16 height 16
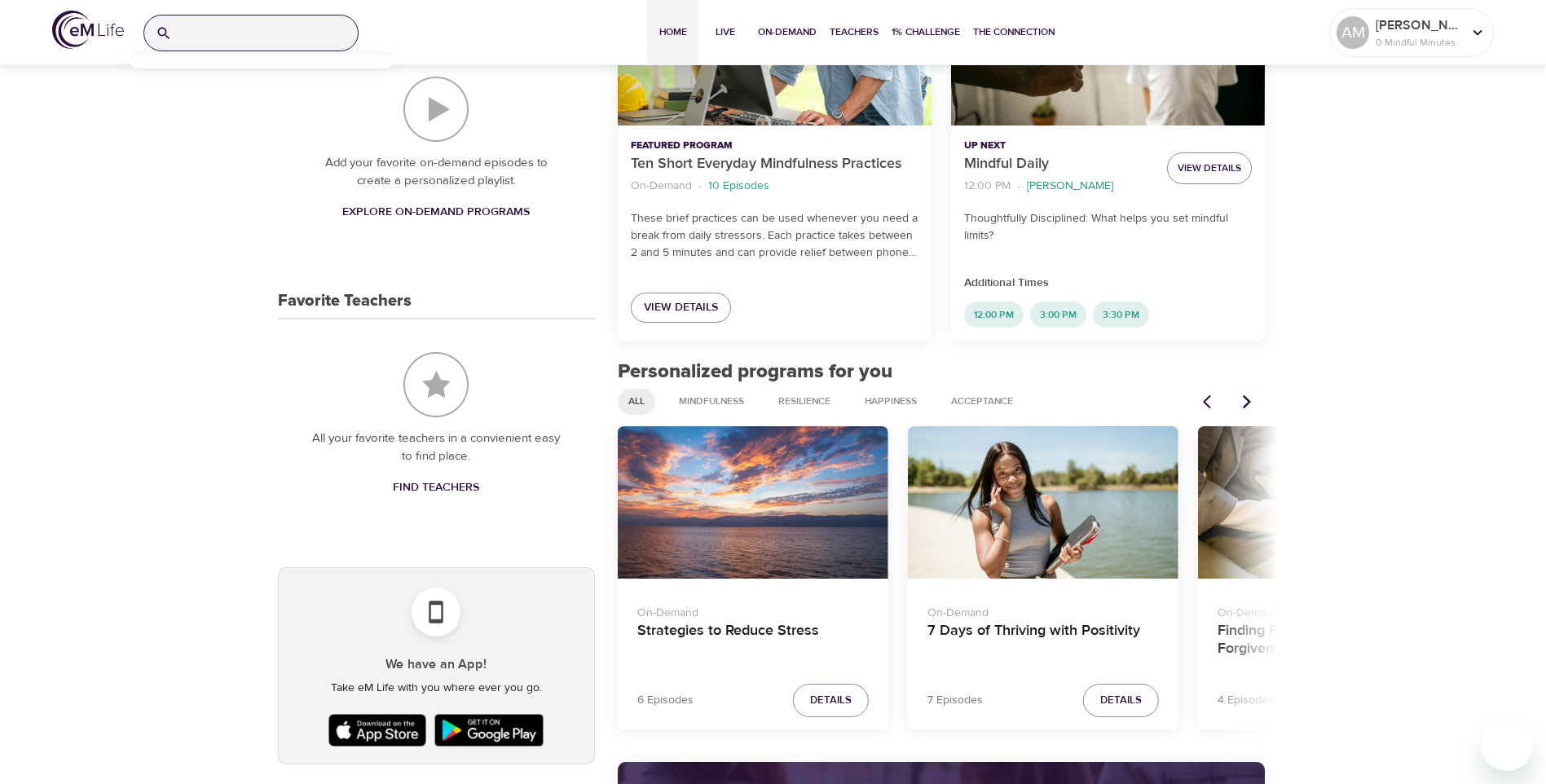
click at [250, 41] on input "search" at bounding box center [267, 33] width 179 height 35
click at [246, 96] on p "Mindfulness and Anxiety" at bounding box center [206, 104] width 125 height 24
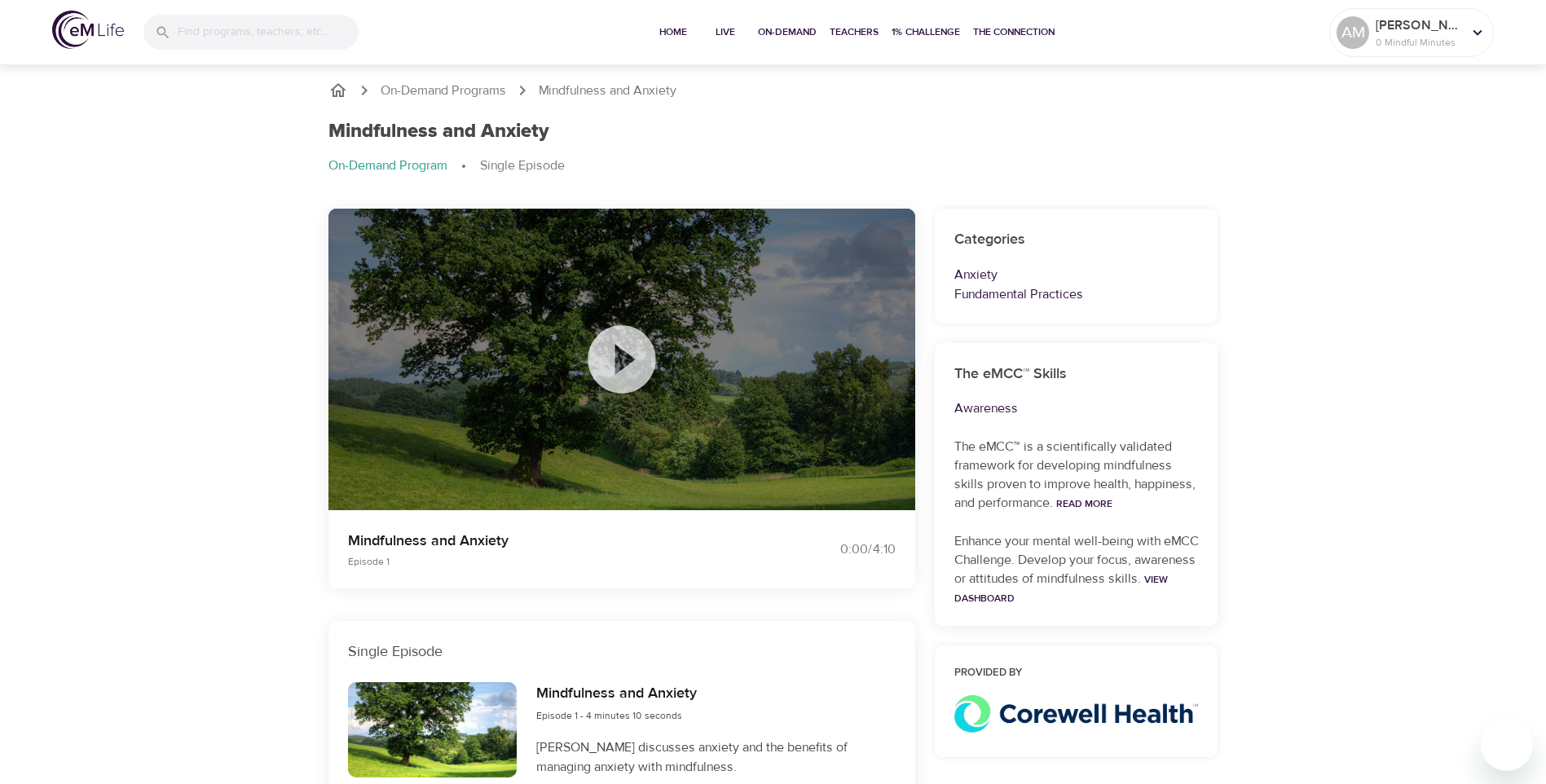
scroll to position [144, 0]
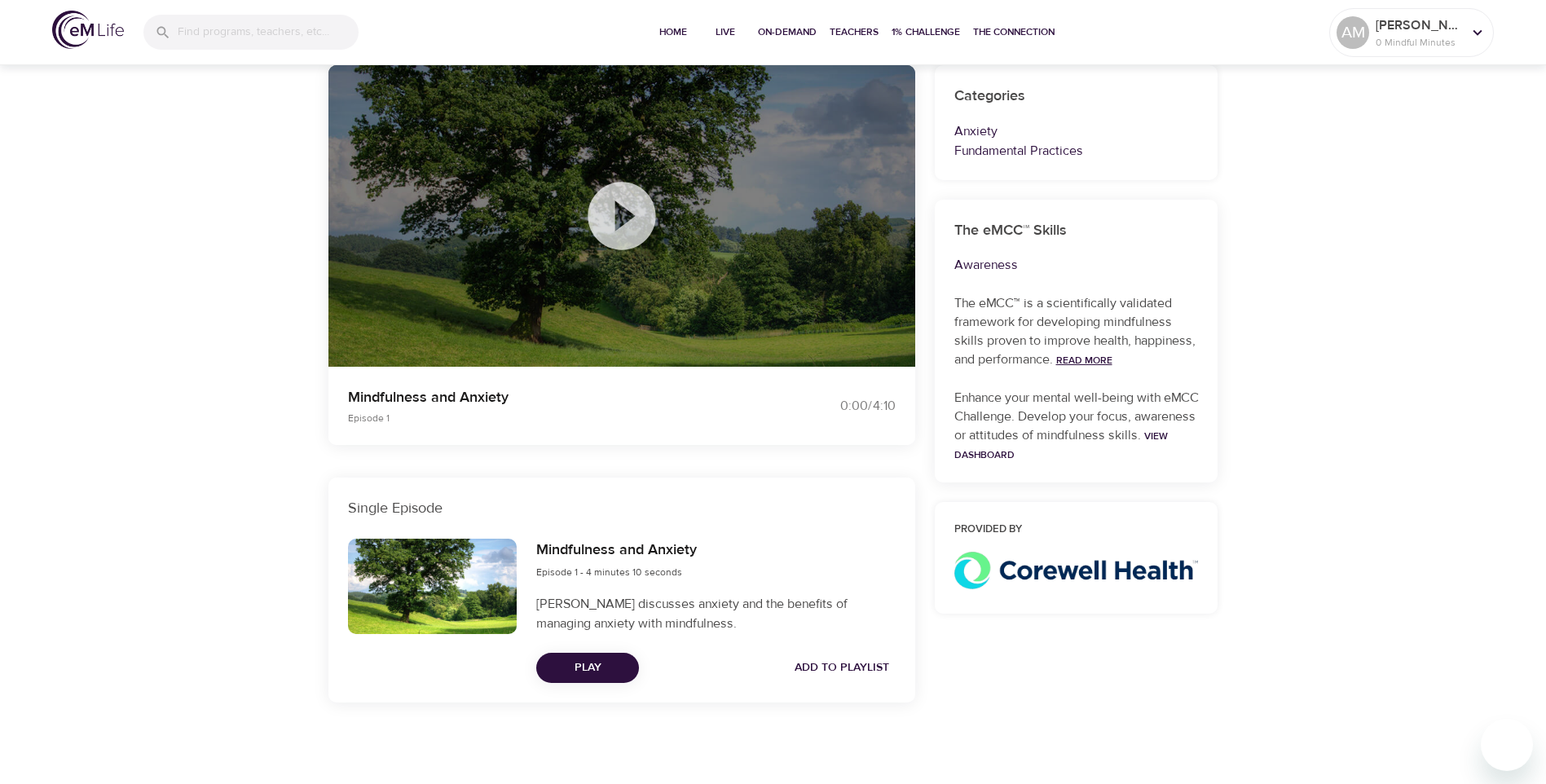
click at [1083, 356] on link "Read More" at bounding box center [1084, 360] width 56 height 13
click at [1032, 457] on link "View Dashboard" at bounding box center [1061, 445] width 213 height 32
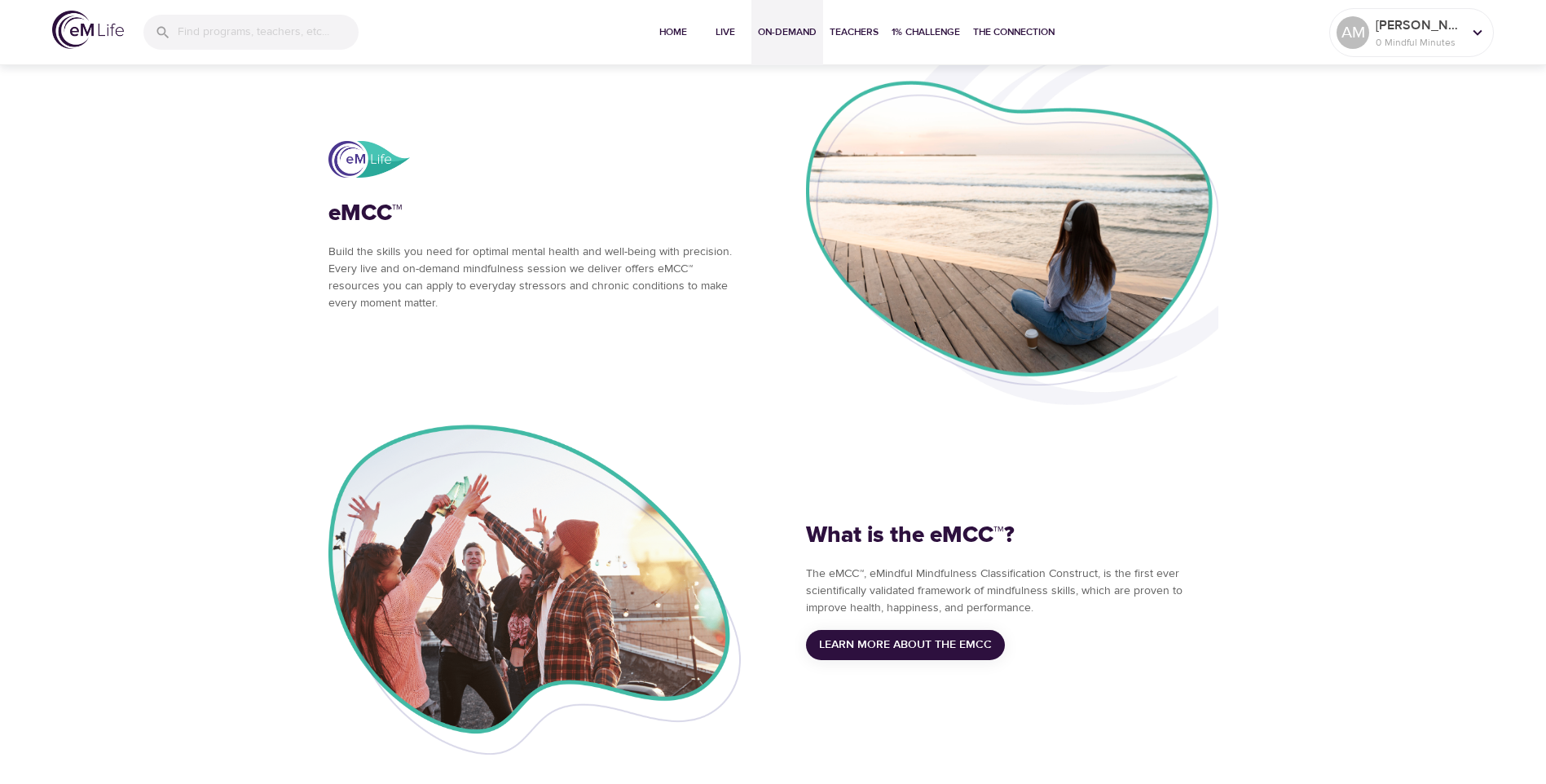
click at [794, 32] on span "On-Demand" at bounding box center [787, 33] width 58 height 17
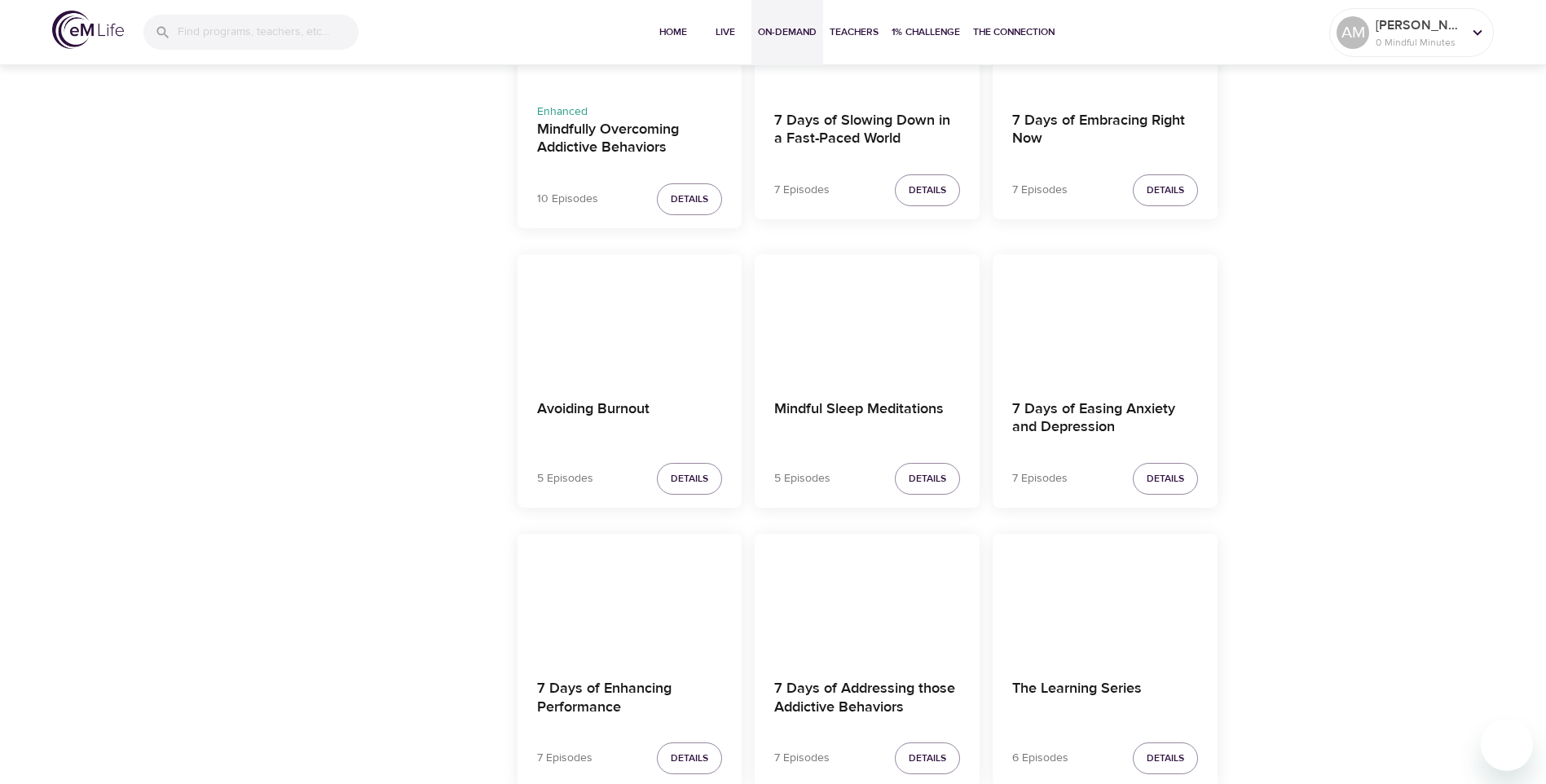
scroll to position [2689, 0]
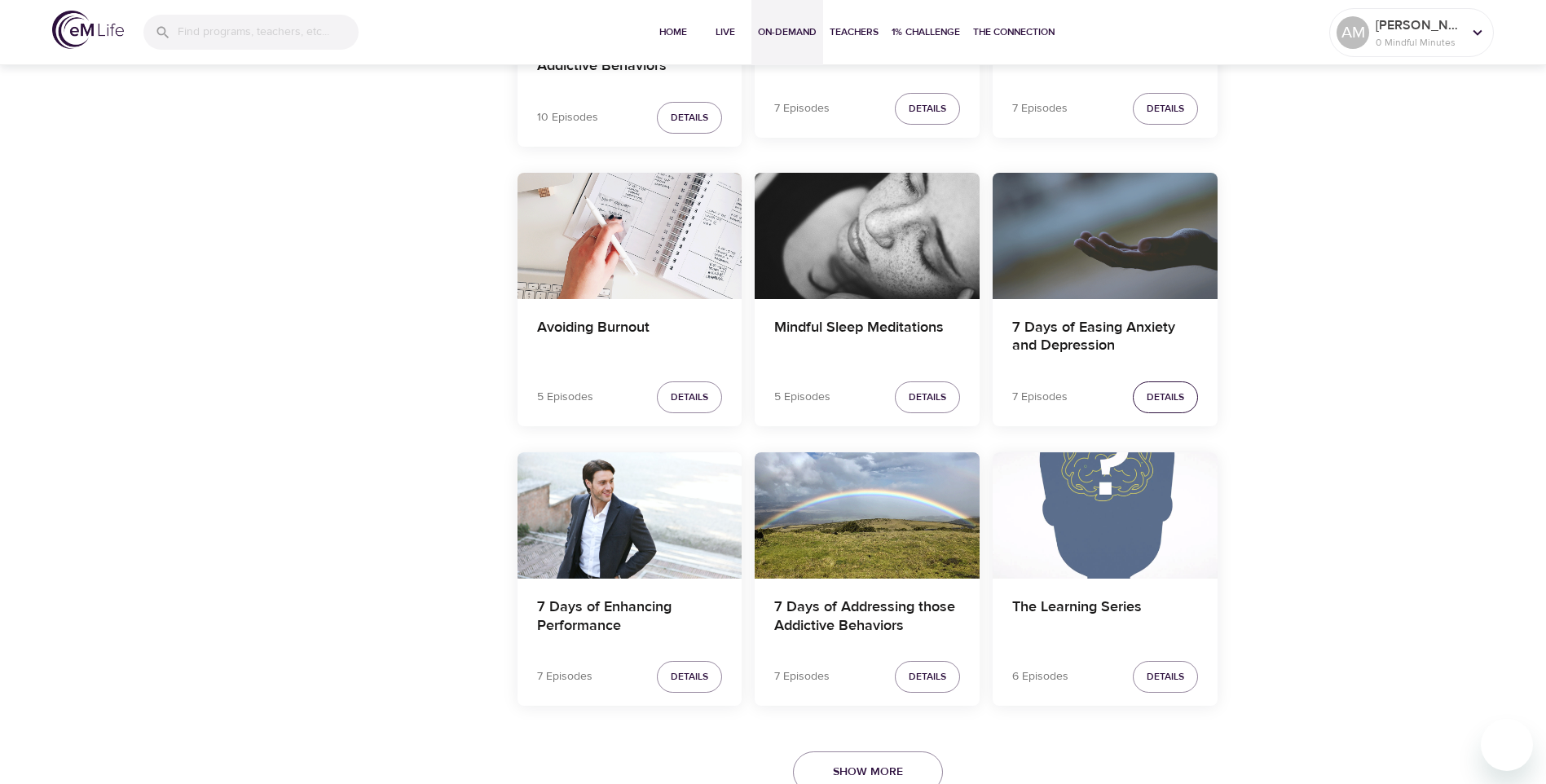
click at [1157, 398] on span "Details" at bounding box center [1164, 397] width 37 height 17
